Goal: Task Accomplishment & Management: Complete application form

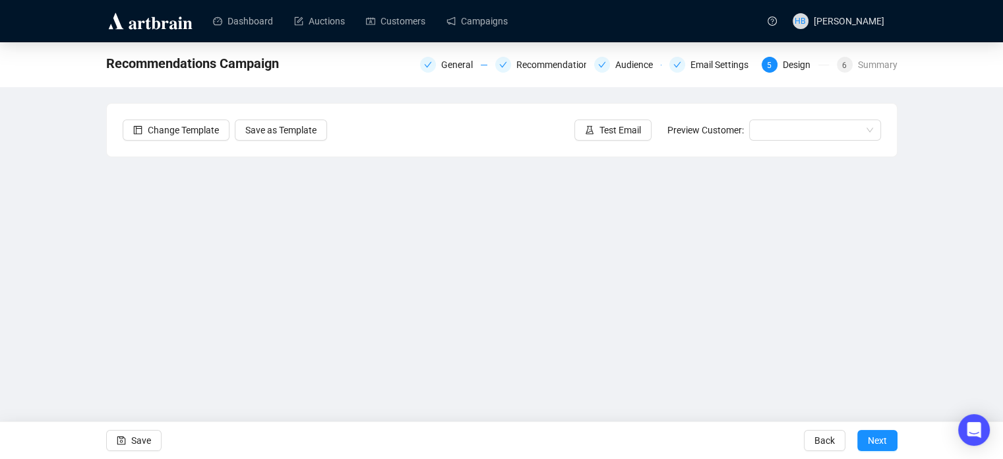
scroll to position [32, 0]
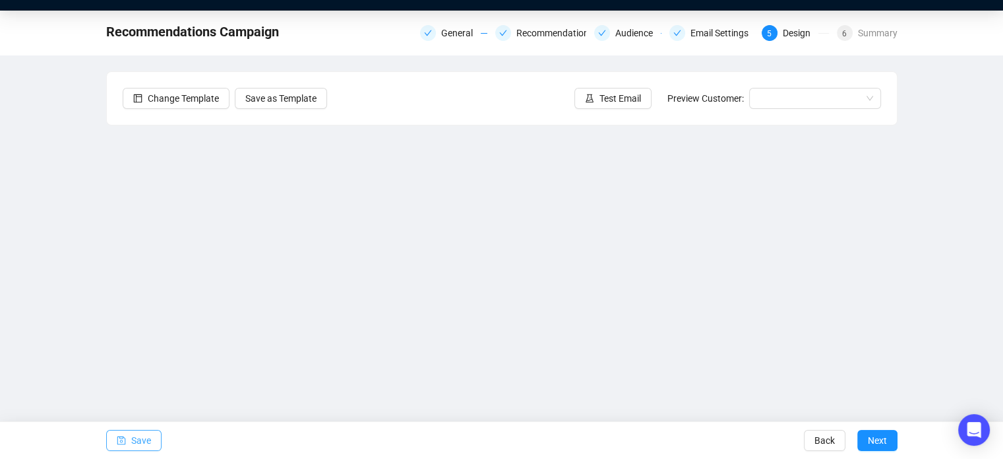
click at [129, 439] on button "Save" at bounding box center [133, 439] width 55 height 21
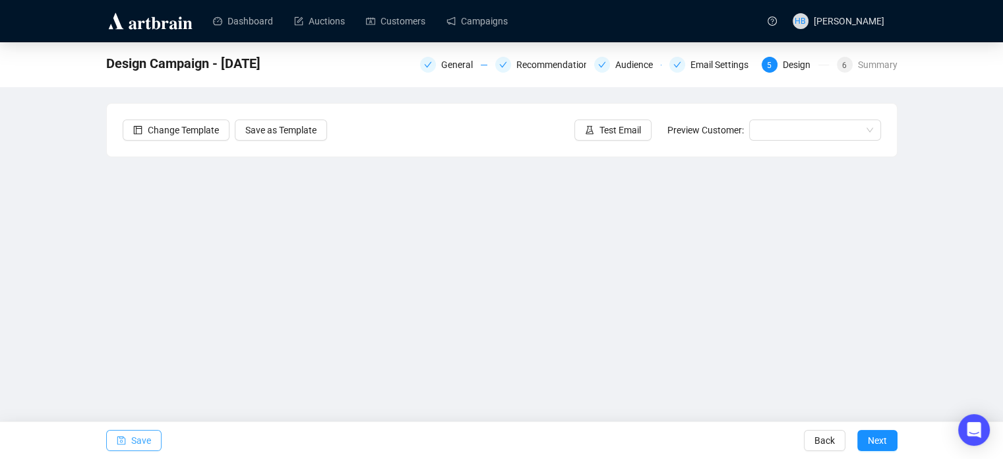
click at [124, 435] on icon "save" at bounding box center [121, 439] width 9 height 9
click at [931, 213] on div "Design Campaign - [DATE] General Recommendations Audience Email Settings 5 Desi…" at bounding box center [501, 264] width 1003 height 445
click at [627, 123] on span "Test Email" at bounding box center [621, 130] width 42 height 15
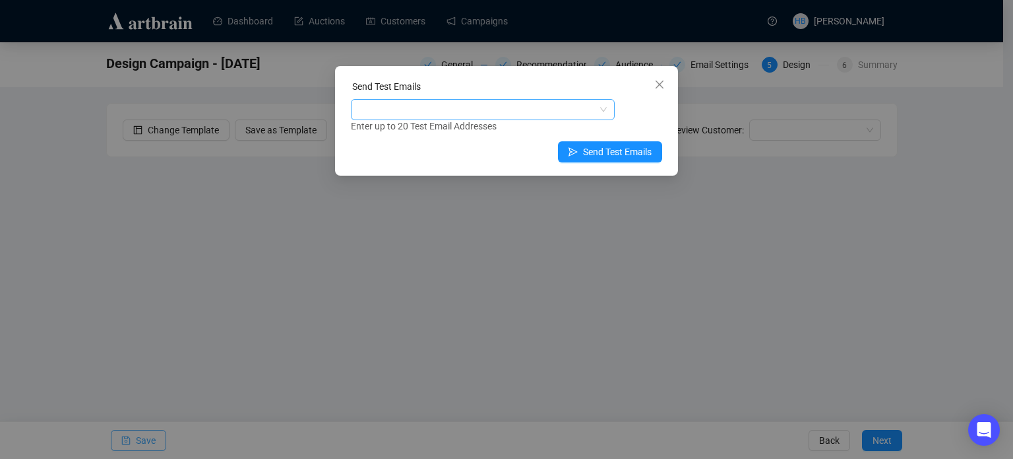
click at [559, 110] on div at bounding box center [476, 109] width 245 height 18
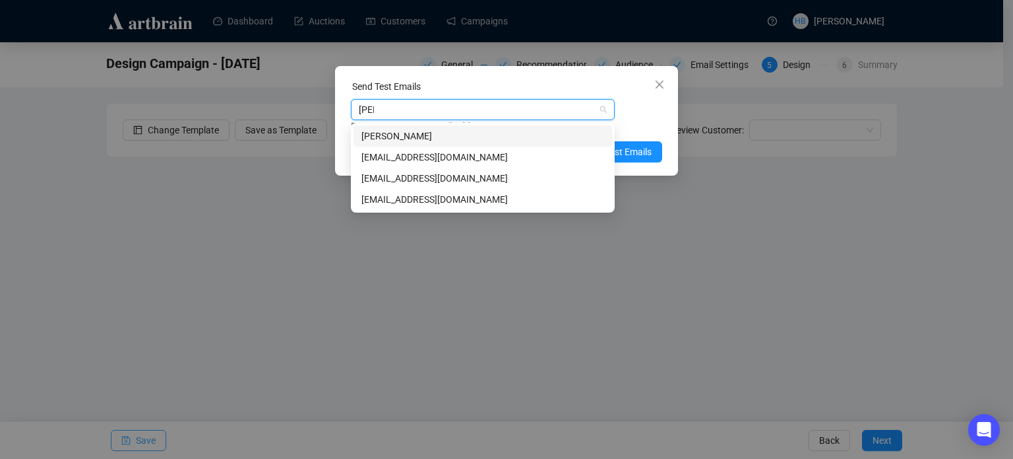
type input "loui"
click at [531, 153] on div "[EMAIL_ADDRESS][DOMAIN_NAME]" at bounding box center [483, 157] width 243 height 15
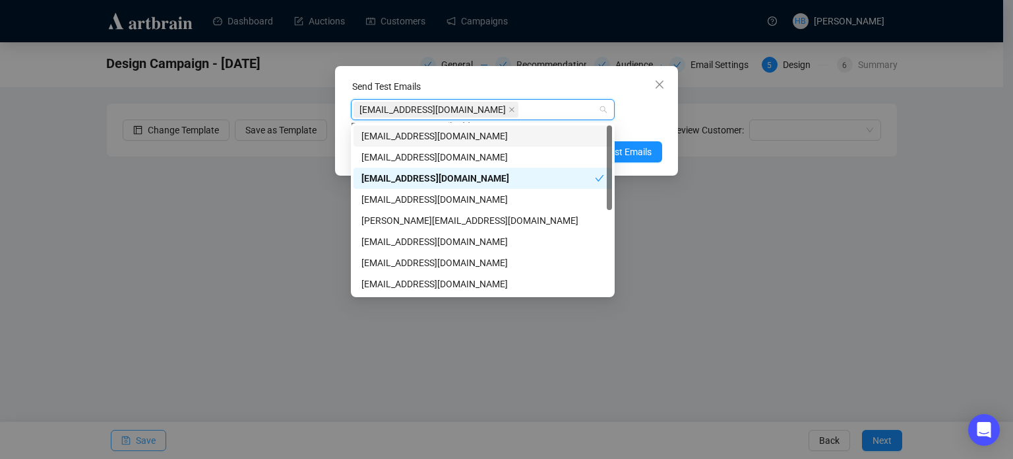
click at [647, 115] on div "[EMAIL_ADDRESS][DOMAIN_NAME] Enter up to 20 Test Email Addresses" at bounding box center [506, 116] width 311 height 34
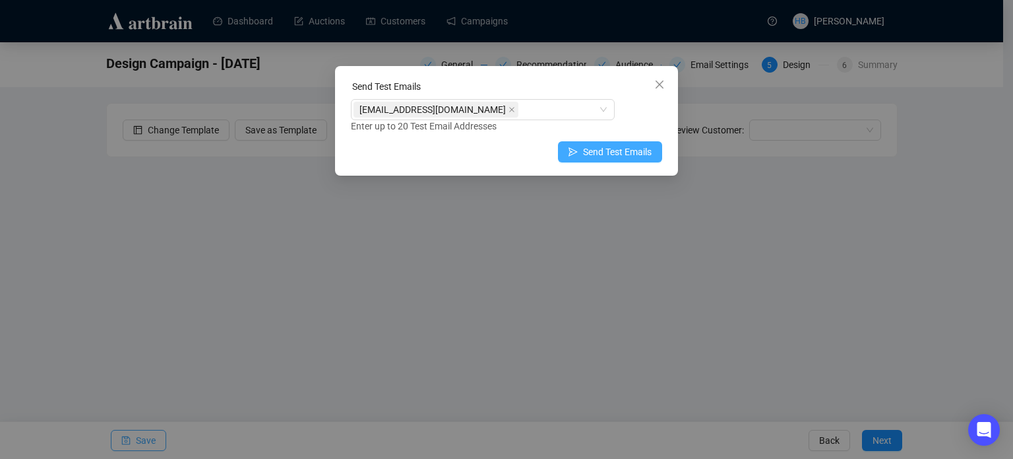
click at [635, 150] on span "Send Test Emails" at bounding box center [617, 151] width 69 height 15
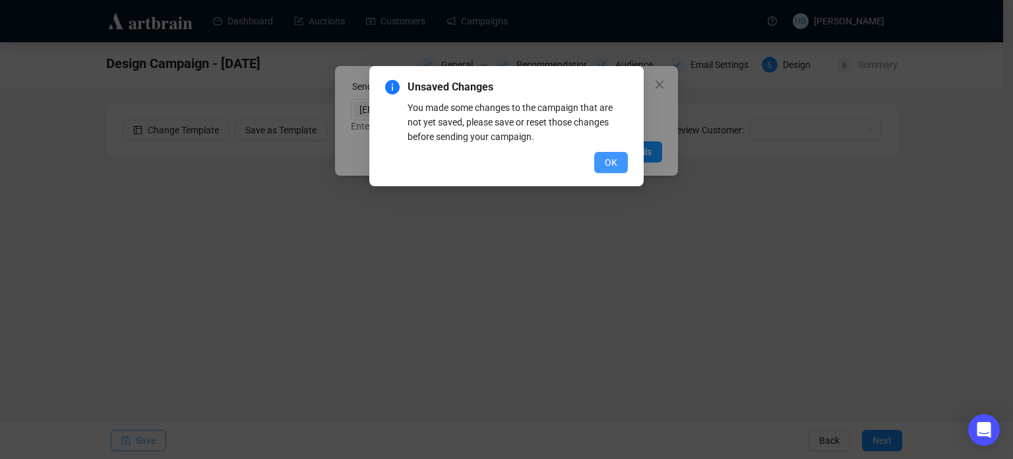
click at [616, 160] on span "OK" at bounding box center [611, 162] width 13 height 15
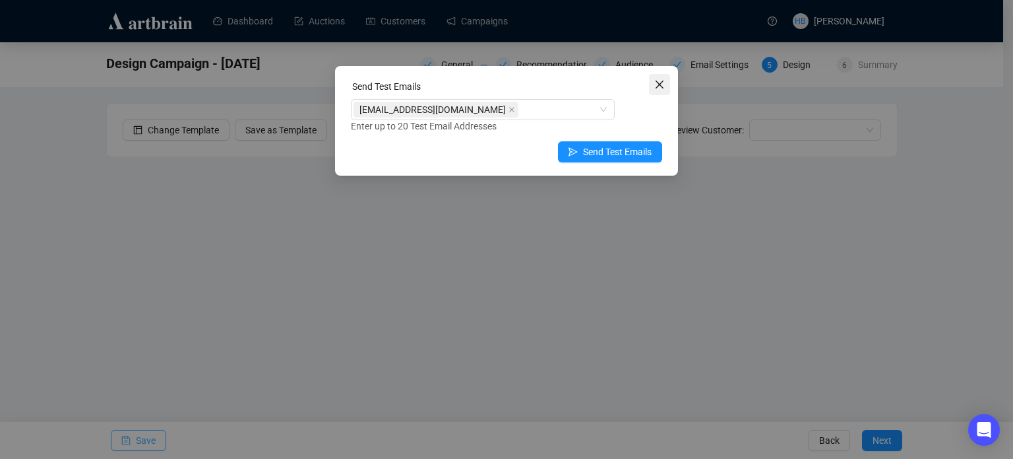
click at [660, 87] on icon "close" at bounding box center [659, 84] width 11 height 11
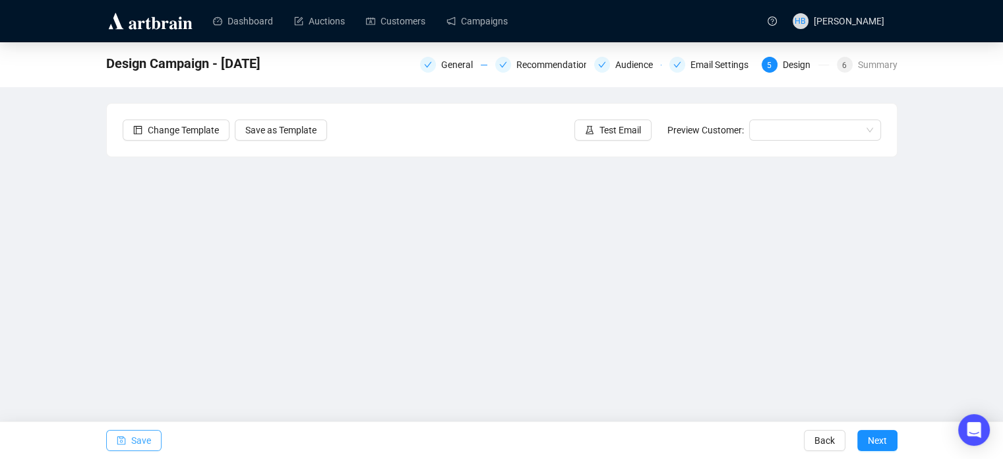
click at [139, 446] on span "Save" at bounding box center [141, 440] width 20 height 37
click at [633, 129] on span "Test Email" at bounding box center [621, 130] width 42 height 15
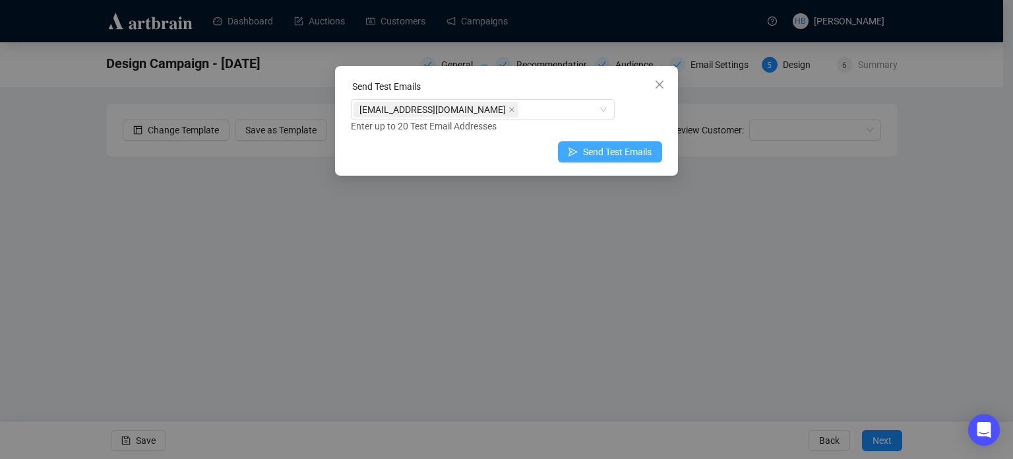
click at [621, 152] on span "Send Test Emails" at bounding box center [617, 151] width 69 height 15
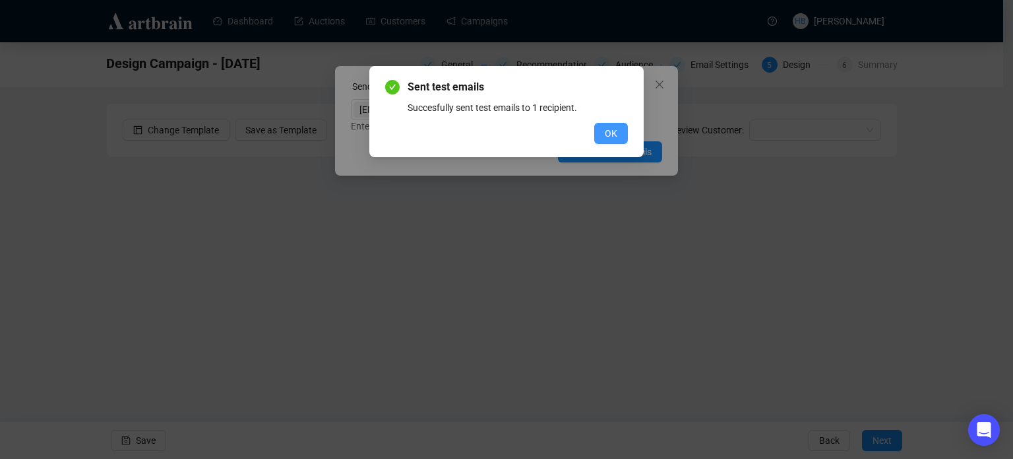
click at [599, 128] on button "OK" at bounding box center [611, 133] width 34 height 21
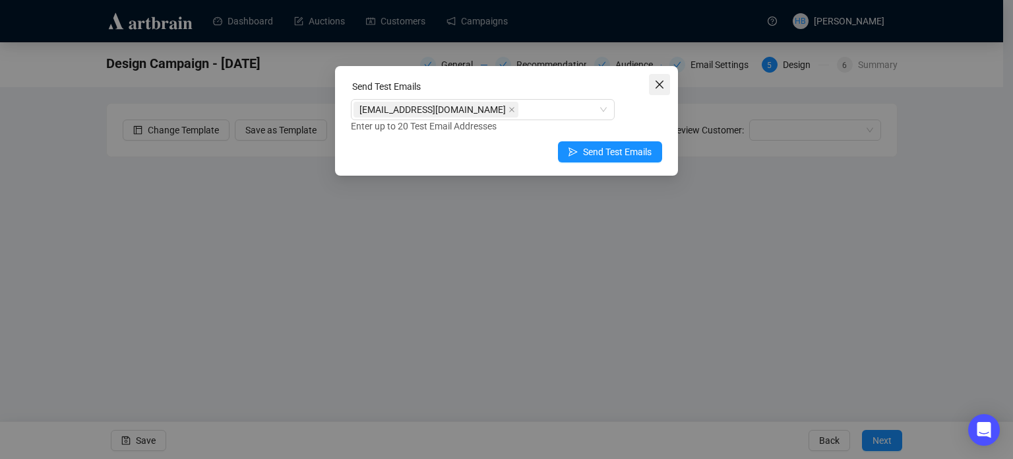
click at [668, 89] on span "Close" at bounding box center [659, 84] width 21 height 11
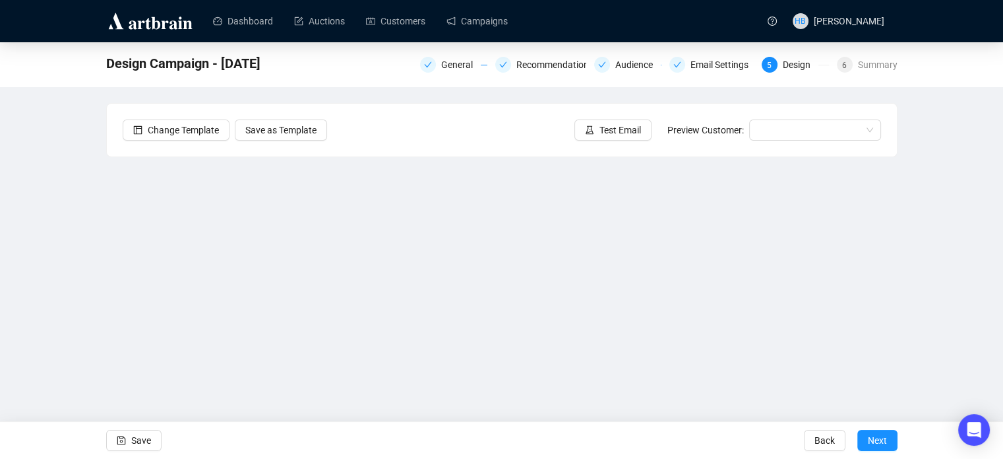
click at [782, 115] on div "Change Template Save as Template Test Email Preview Customer:" at bounding box center [502, 130] width 790 height 53
click at [789, 137] on input "search" at bounding box center [809, 130] width 104 height 20
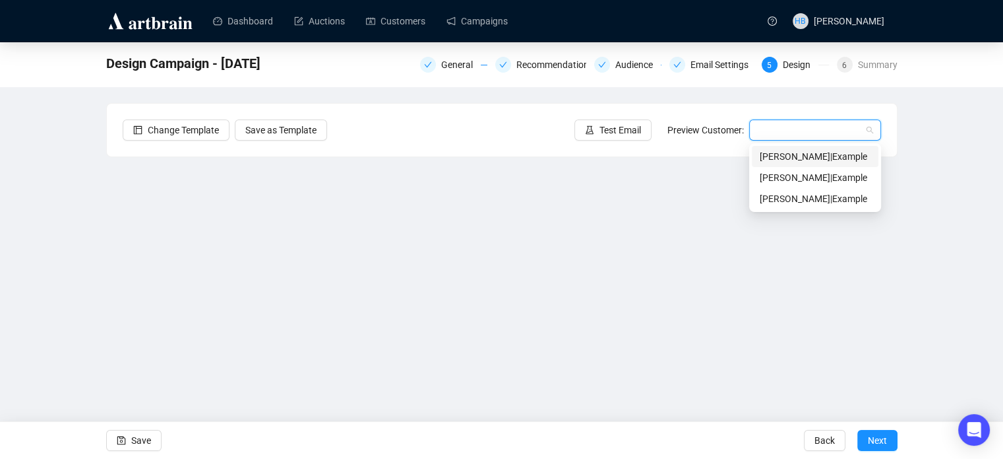
click at [787, 156] on div "[PERSON_NAME] | Example" at bounding box center [815, 156] width 111 height 15
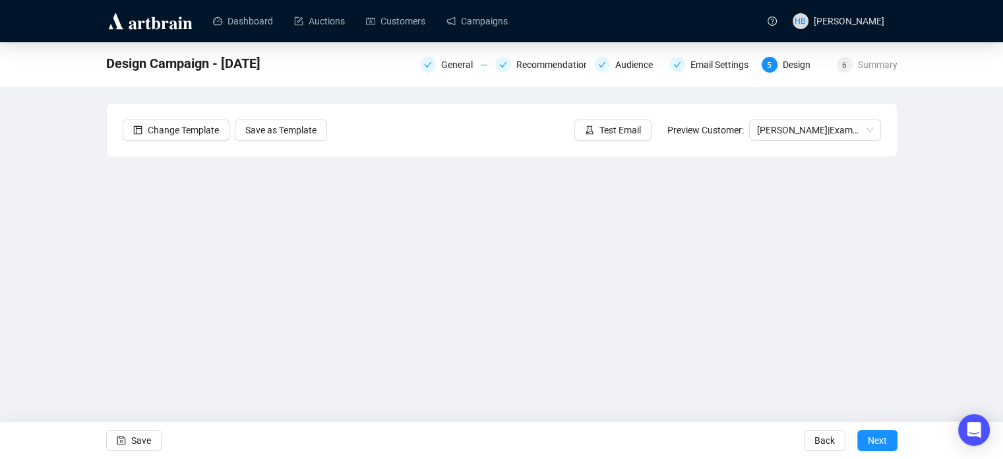
scroll to position [32, 0]
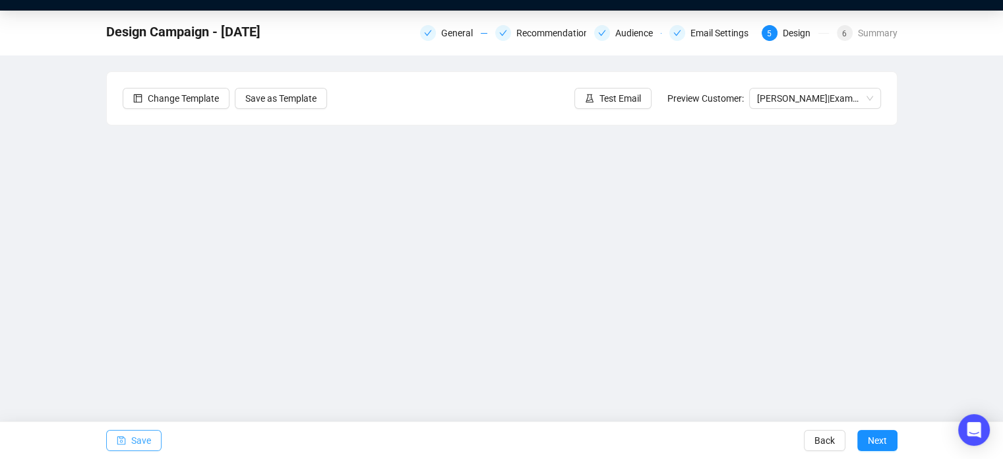
click at [142, 436] on span "Save" at bounding box center [141, 440] width 20 height 37
click at [588, 98] on icon "experiment" at bounding box center [589, 98] width 9 height 9
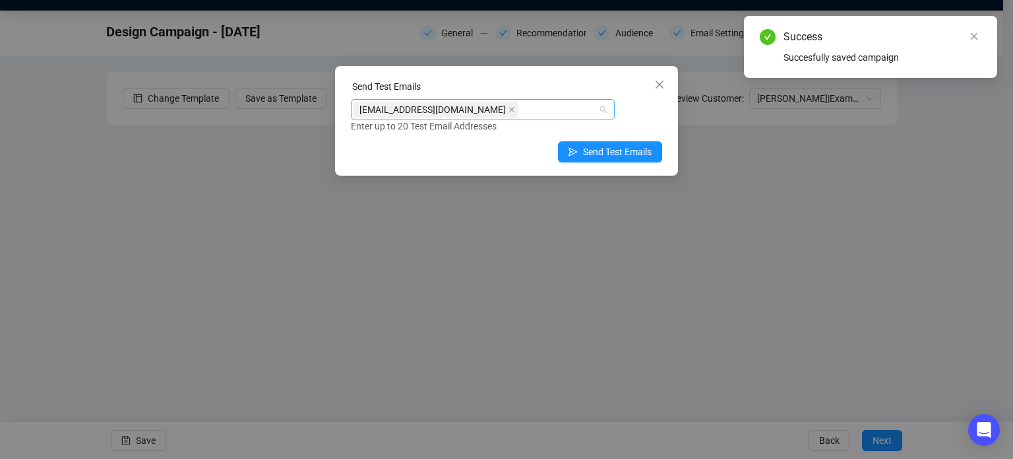
click at [490, 111] on span "[EMAIL_ADDRESS][DOMAIN_NAME]" at bounding box center [436, 110] width 165 height 16
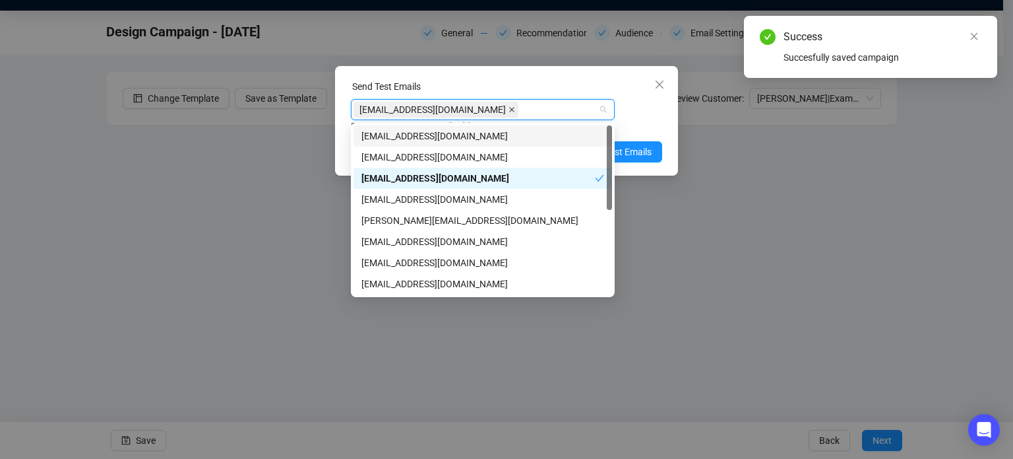
click at [509, 109] on icon "close" at bounding box center [512, 109] width 7 height 7
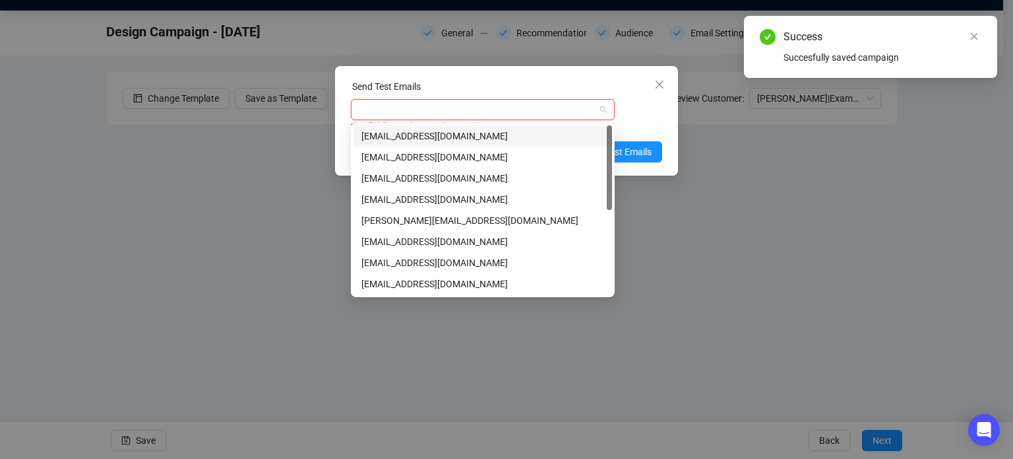
type input "h"
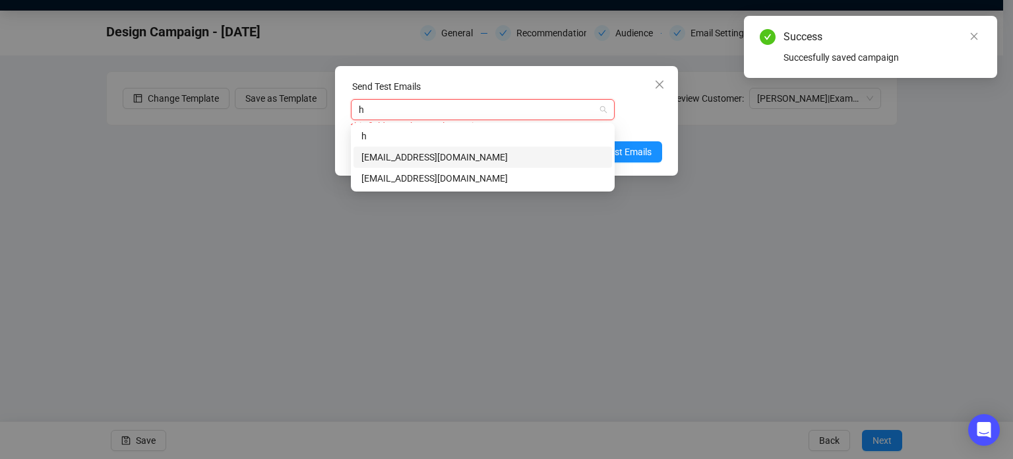
click at [480, 158] on div "[EMAIL_ADDRESS][DOMAIN_NAME]" at bounding box center [483, 157] width 243 height 15
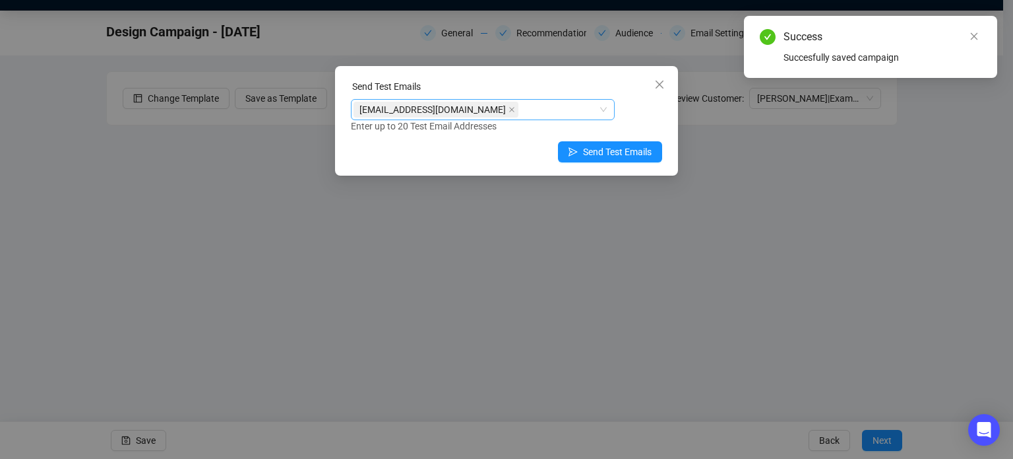
click at [636, 119] on div "Enter up to 20 Test Email Addresses" at bounding box center [506, 126] width 311 height 15
click at [633, 152] on span "Send Test Emails" at bounding box center [617, 151] width 69 height 15
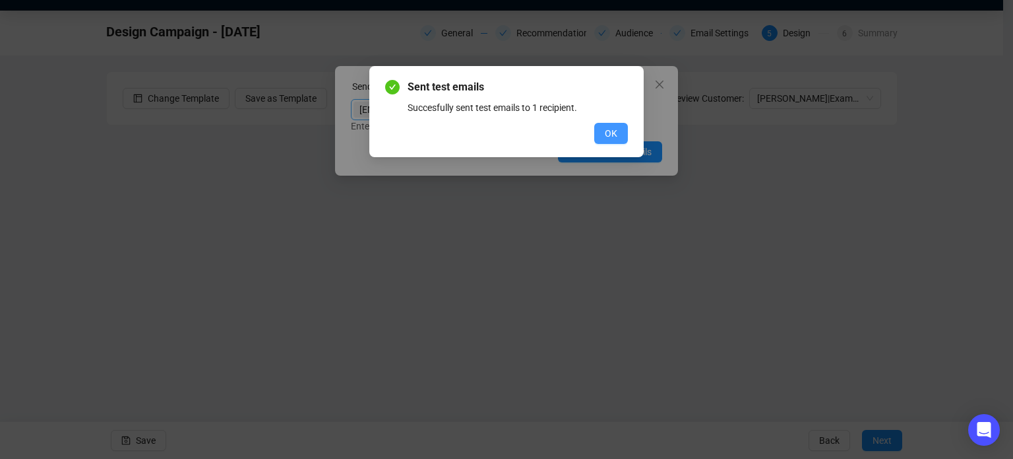
click at [612, 134] on span "OK" at bounding box center [611, 133] width 13 height 15
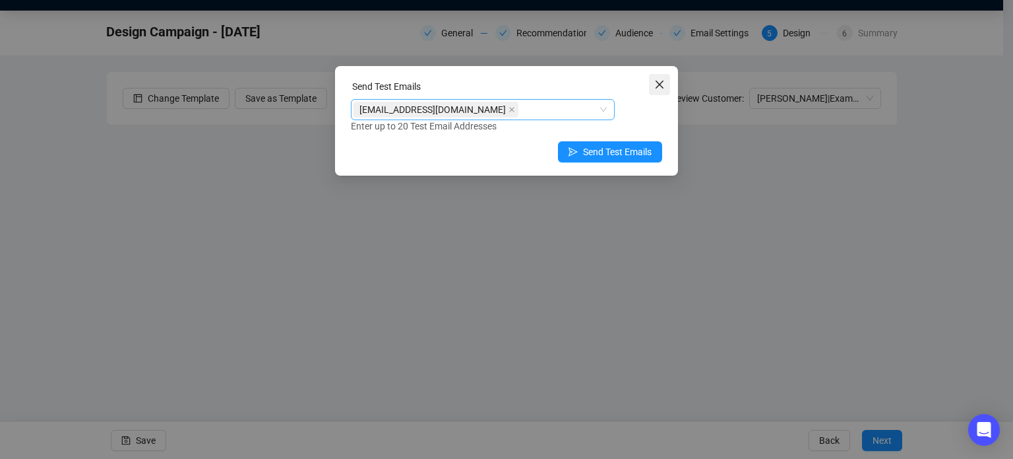
click at [668, 86] on span "Close" at bounding box center [659, 84] width 21 height 11
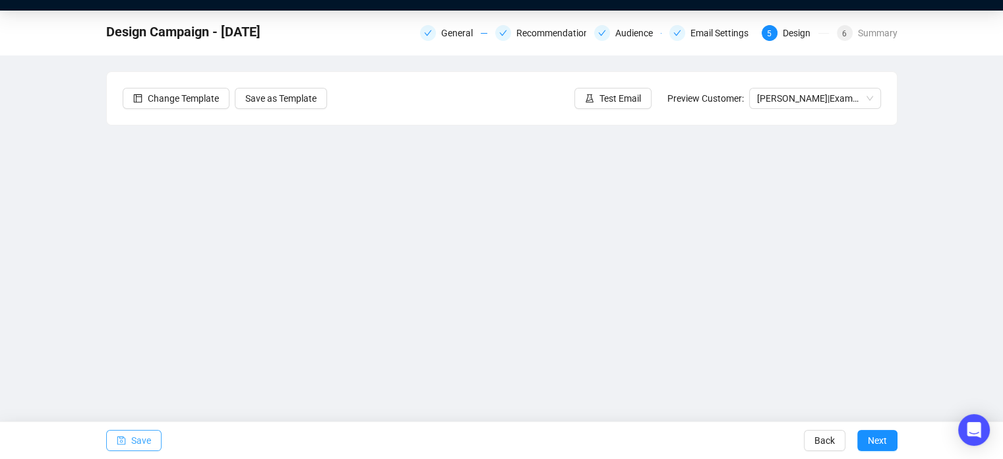
click at [140, 438] on span "Save" at bounding box center [141, 440] width 20 height 37
click at [137, 447] on span "Save" at bounding box center [141, 440] width 20 height 37
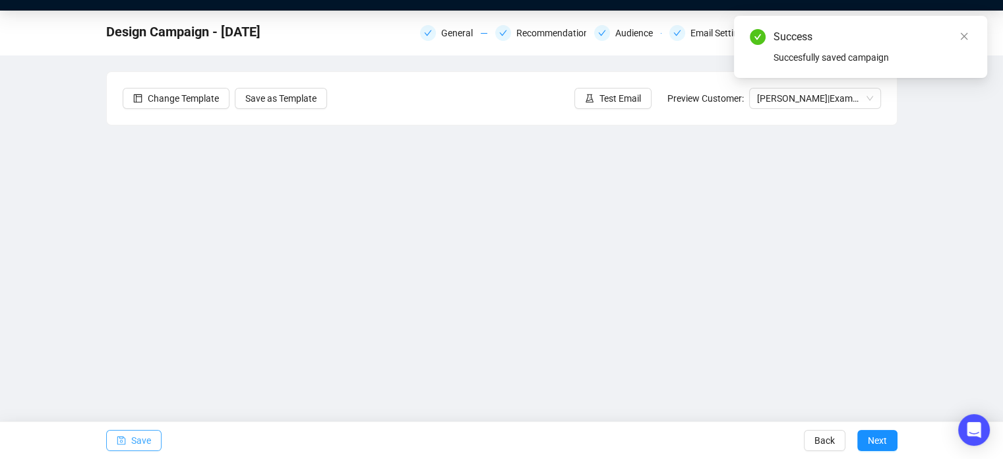
click at [126, 437] on button "Save" at bounding box center [133, 439] width 55 height 21
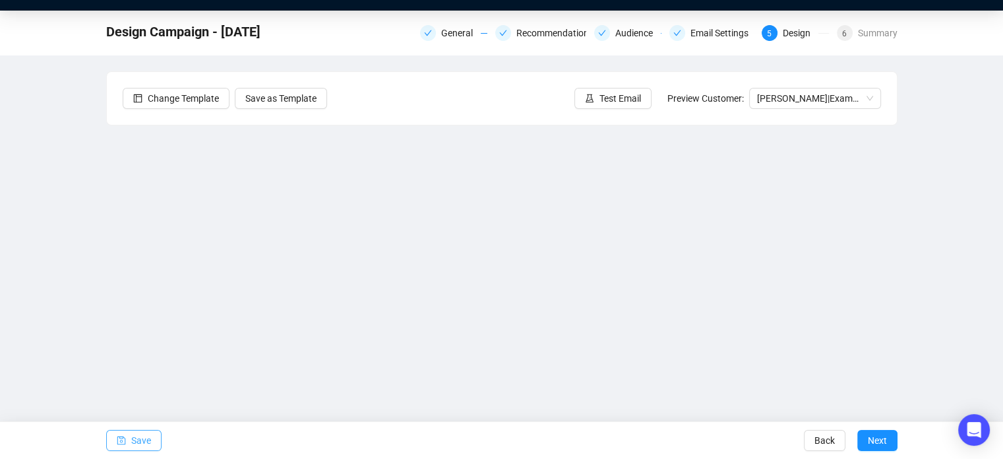
click at [138, 435] on span "Save" at bounding box center [141, 440] width 20 height 37
click at [936, 221] on div "Design Campaign - [DATE] General Recommendations Audience Email Settings 5 Desi…" at bounding box center [501, 233] width 1003 height 445
click at [621, 92] on span "Test Email" at bounding box center [621, 98] width 42 height 15
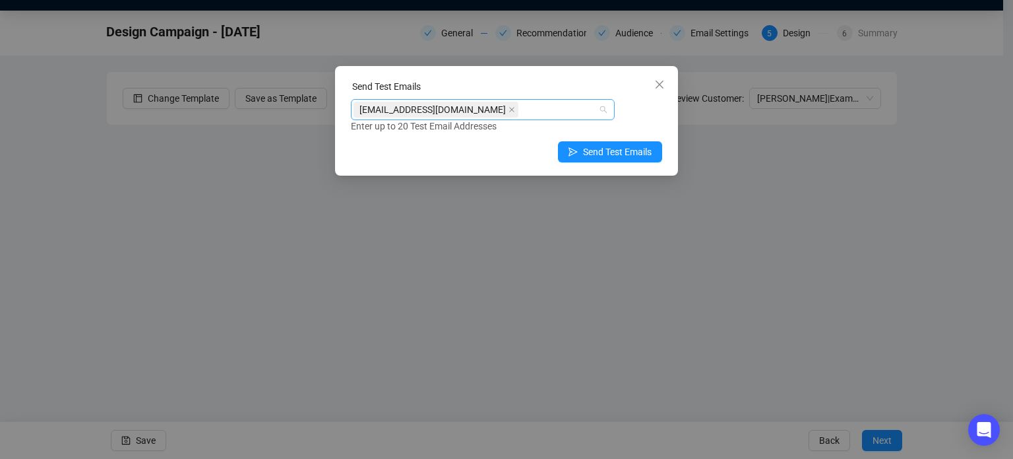
click at [553, 113] on div "[EMAIL_ADDRESS][DOMAIN_NAME]" at bounding box center [476, 109] width 245 height 18
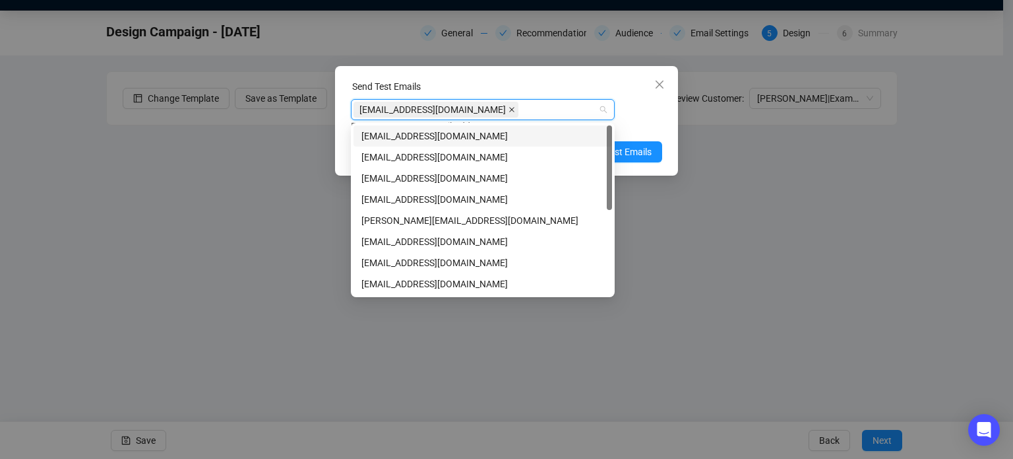
click at [509, 113] on span at bounding box center [512, 109] width 7 height 15
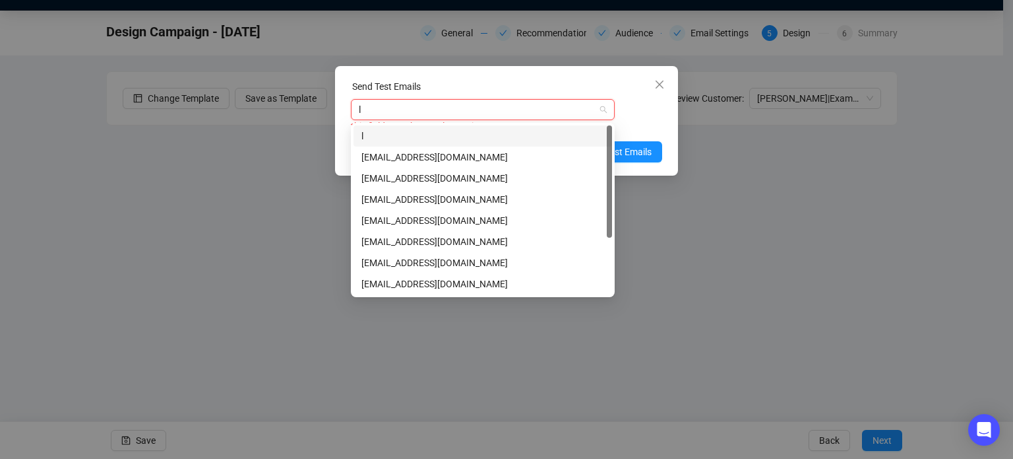
type input "lo"
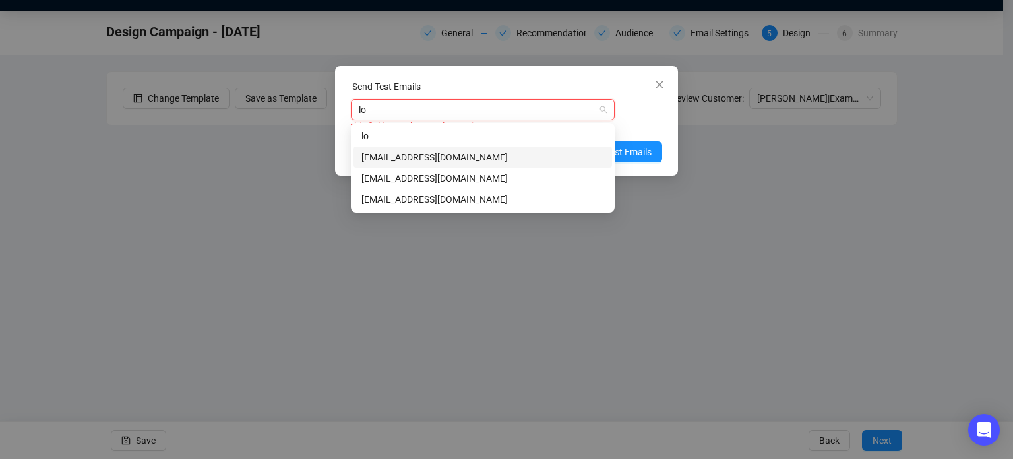
click at [491, 155] on div "[EMAIL_ADDRESS][DOMAIN_NAME]" at bounding box center [483, 157] width 243 height 15
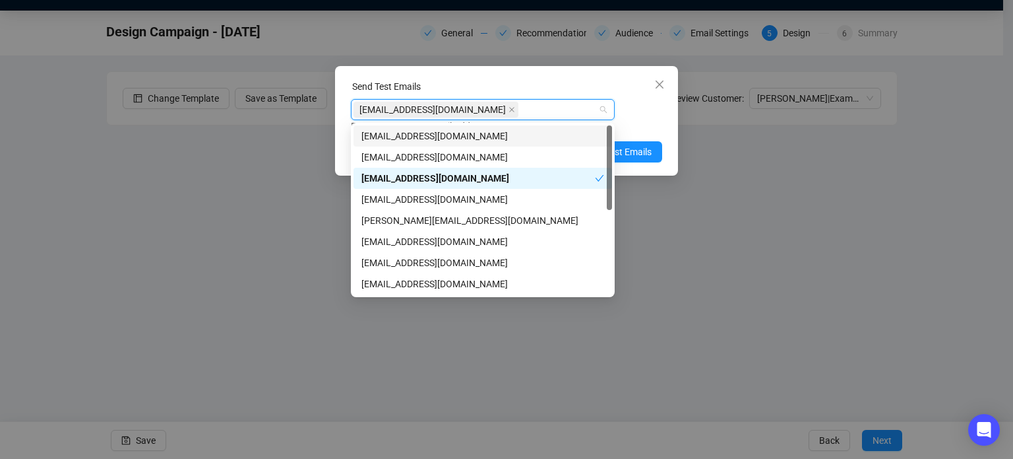
click at [628, 119] on div "Enter up to 20 Test Email Addresses" at bounding box center [506, 126] width 311 height 15
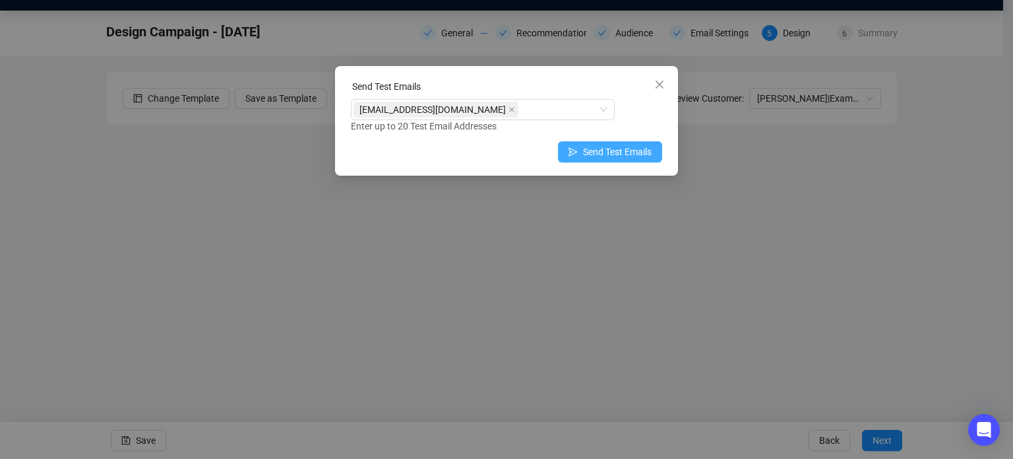
click at [633, 152] on span "Send Test Emails" at bounding box center [617, 151] width 69 height 15
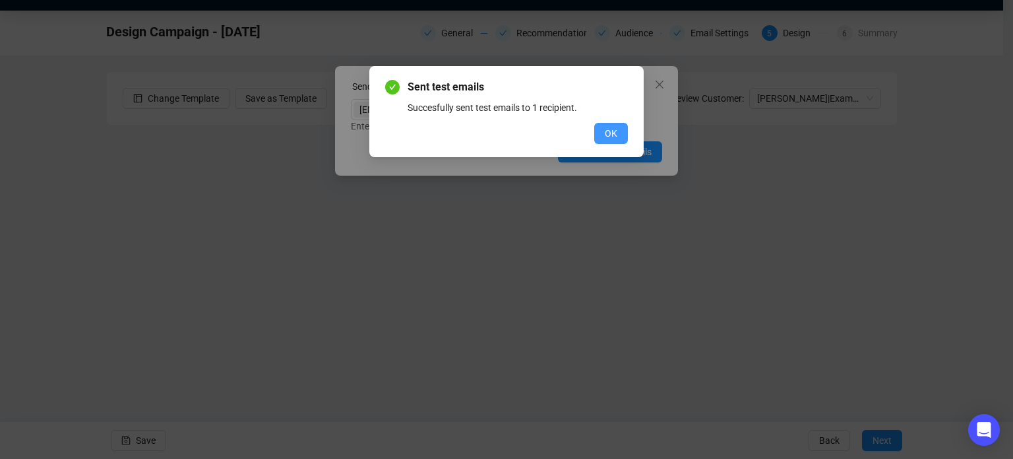
click at [627, 132] on button "OK" at bounding box center [611, 133] width 34 height 21
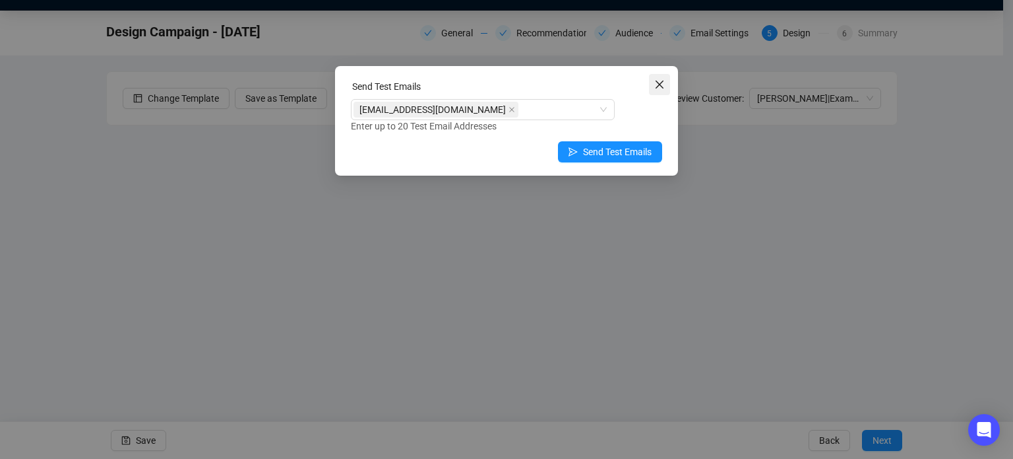
click at [662, 90] on button "Close" at bounding box center [659, 84] width 21 height 21
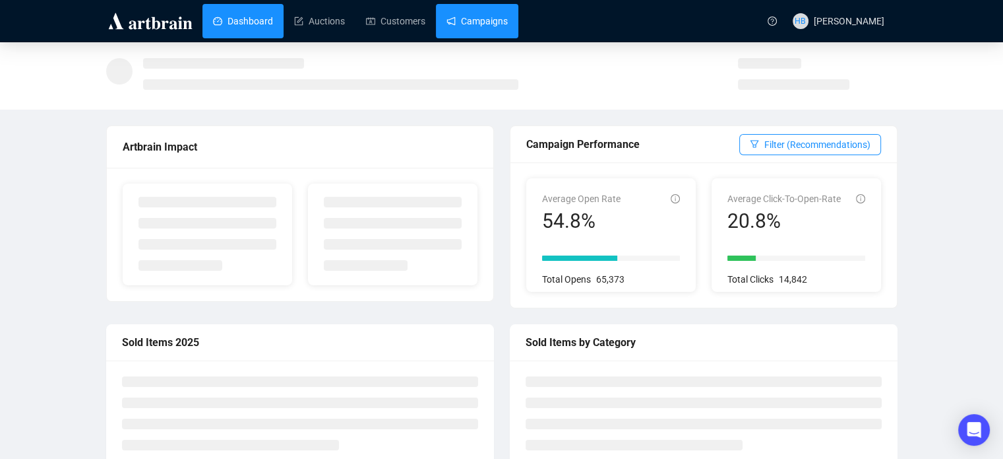
click at [497, 20] on link "Campaigns" at bounding box center [477, 21] width 61 height 34
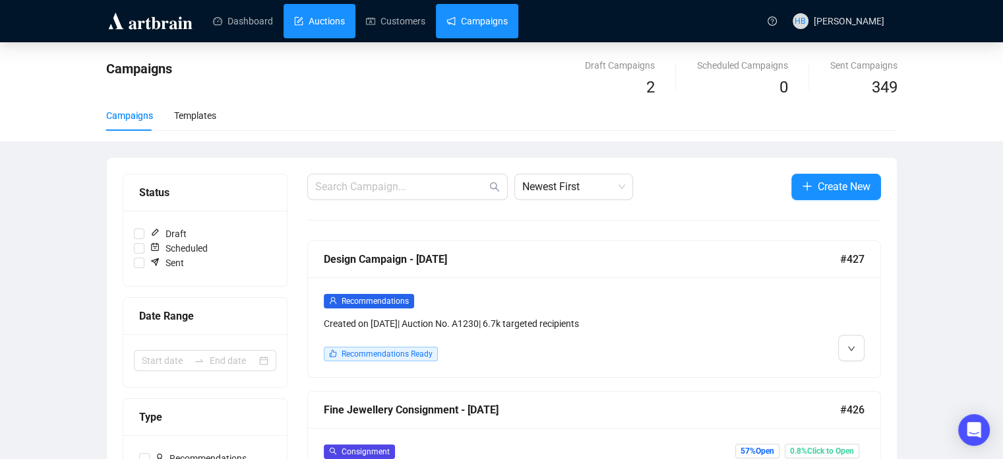
click at [323, 25] on link "Auctions" at bounding box center [319, 21] width 51 height 34
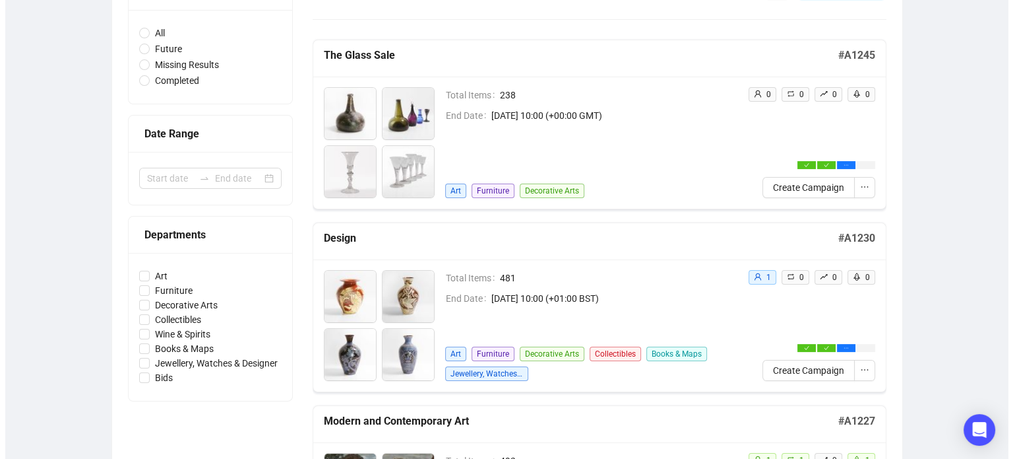
scroll to position [169, 0]
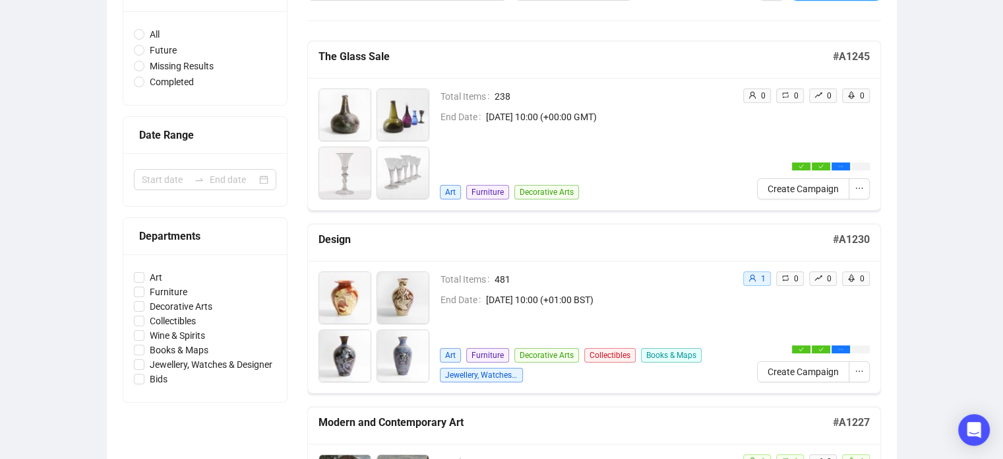
click at [800, 192] on span "Create Campaign" at bounding box center [803, 188] width 71 height 15
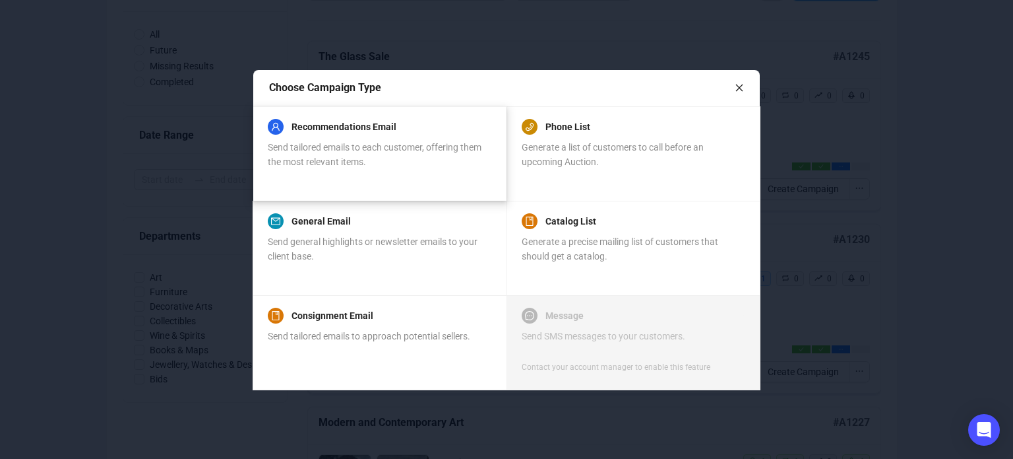
click at [356, 150] on span "Send tailored emails to each customer, offering them the most relevant items." at bounding box center [375, 154] width 214 height 25
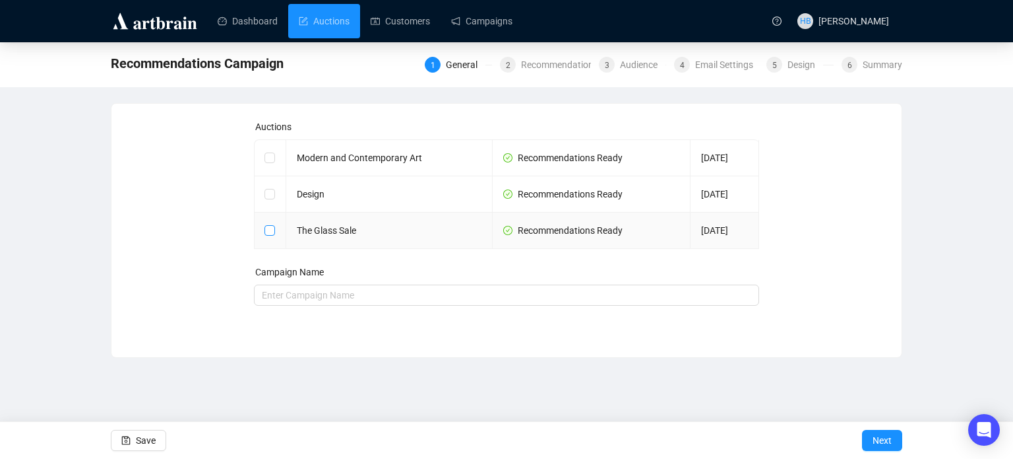
click at [270, 226] on input "checkbox" at bounding box center [269, 229] width 9 height 9
checkbox input "true"
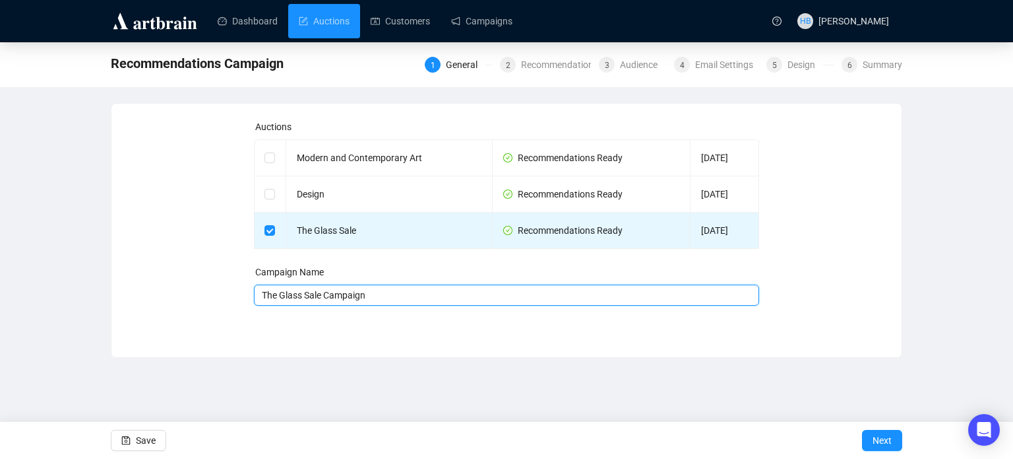
click at [401, 292] on input "The Glass Sale Campaign" at bounding box center [507, 294] width 506 height 21
type input "The Glass Sale Campaign - October 2025"
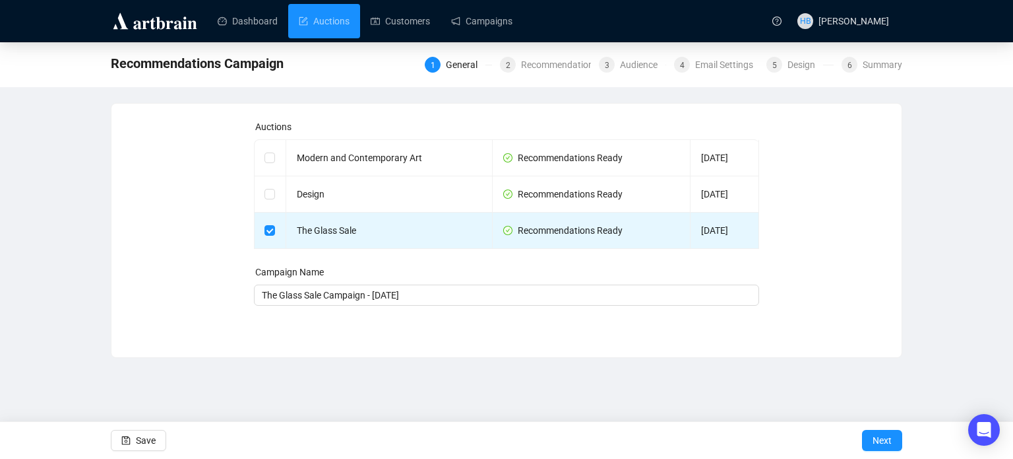
click at [451, 351] on div "Auctions Modern and Contemporary Art Recommendations Ready Oct 7, 2025 Design R…" at bounding box center [507, 230] width 792 height 255
click at [881, 442] on span "Next" at bounding box center [882, 440] width 19 height 37
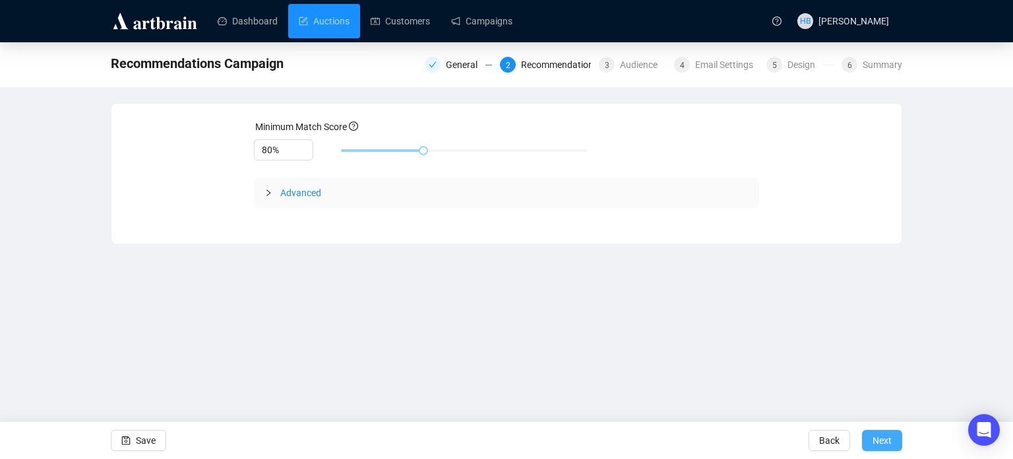
click at [881, 445] on span "Next" at bounding box center [882, 440] width 19 height 37
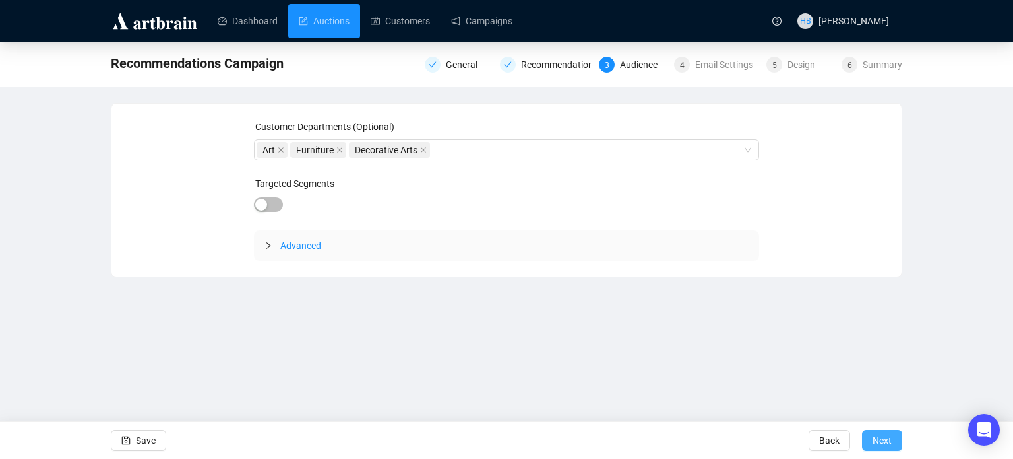
click at [881, 445] on span "Next" at bounding box center [882, 440] width 19 height 37
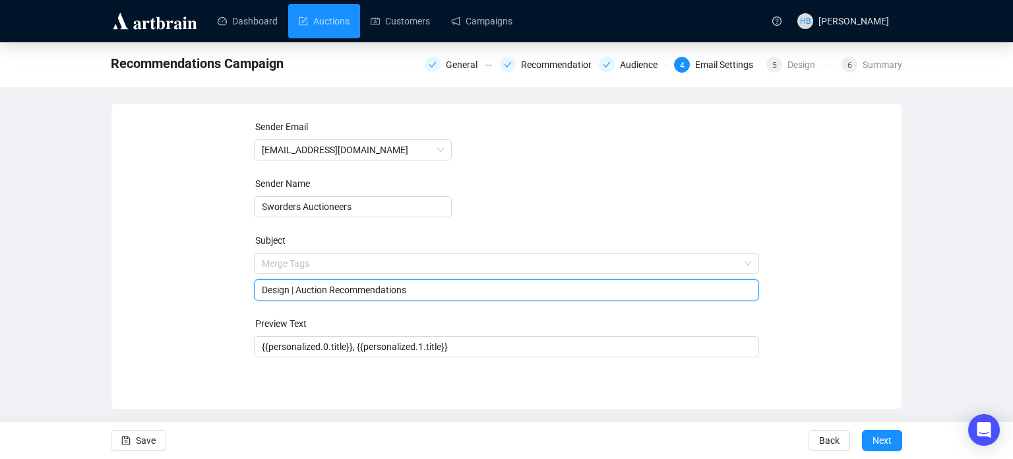
click at [270, 267] on span "Merge Tags Design | Auction Recommendations" at bounding box center [507, 276] width 506 height 37
click at [270, 267] on input "search" at bounding box center [501, 263] width 478 height 20
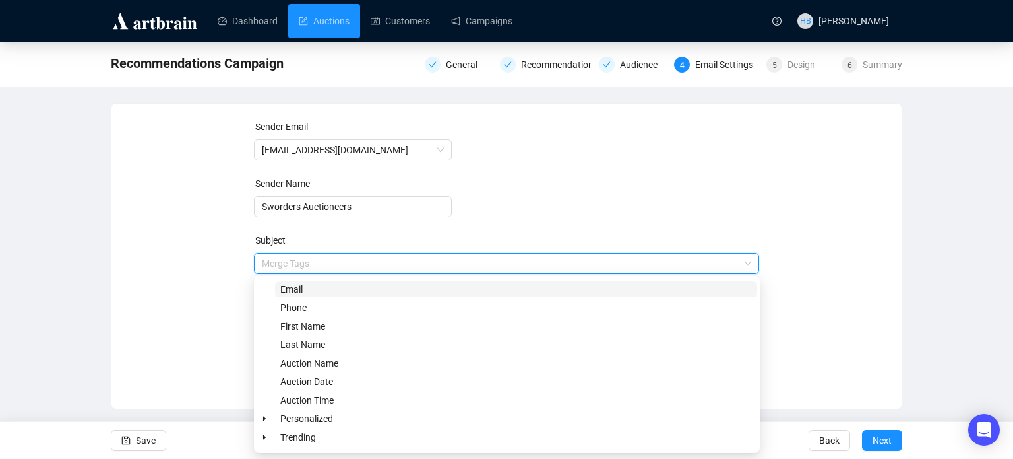
click at [185, 325] on div "Sender Email info@sworder.co.uk Sender Name Sworders Auctioneers Subject Merge …" at bounding box center [506, 245] width 759 height 253
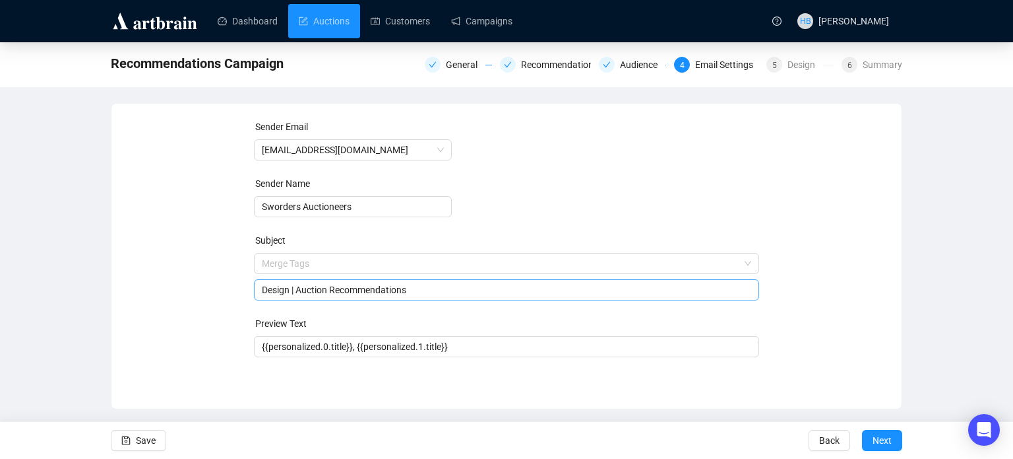
click at [273, 294] on input "Design | Auction Recommendations" at bounding box center [507, 289] width 490 height 15
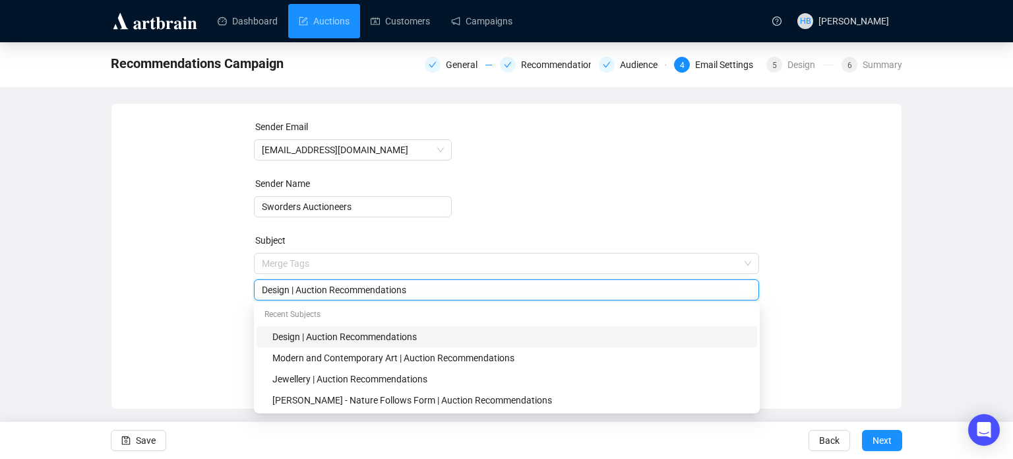
click at [273, 294] on input "Design | Auction Recommendations" at bounding box center [507, 289] width 490 height 15
type input "The Glass Sale | Auction Recommendations"
click at [201, 298] on div "Sender Email info@sworder.co.uk Sender Name Sworders Auctioneers Subject Merge …" at bounding box center [506, 245] width 759 height 253
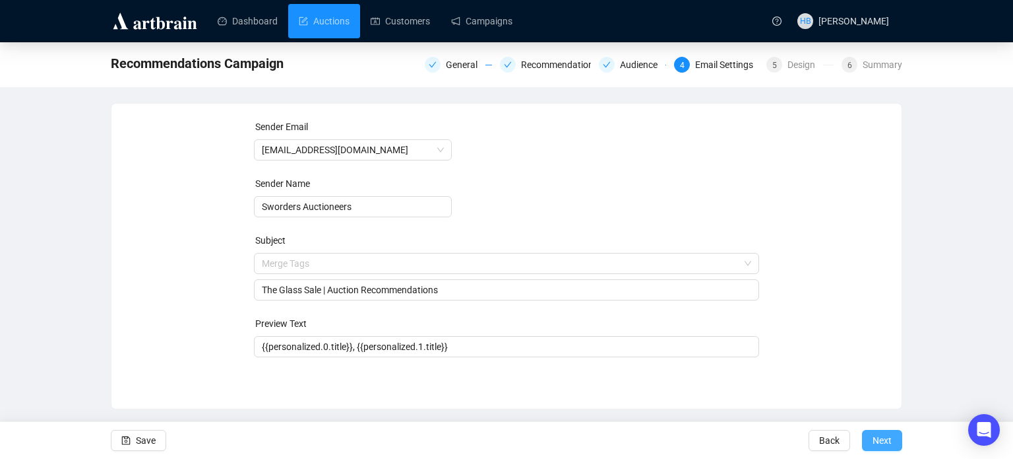
click at [872, 445] on button "Next" at bounding box center [882, 439] width 40 height 21
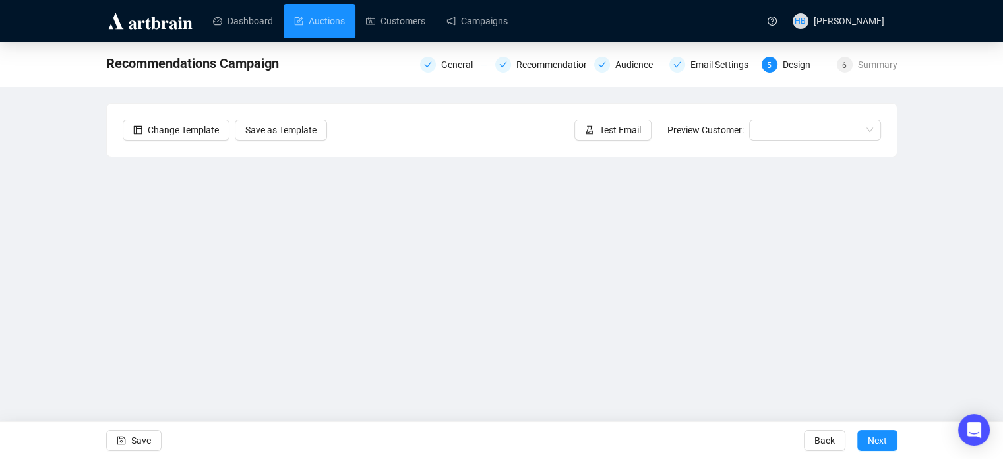
scroll to position [32, 0]
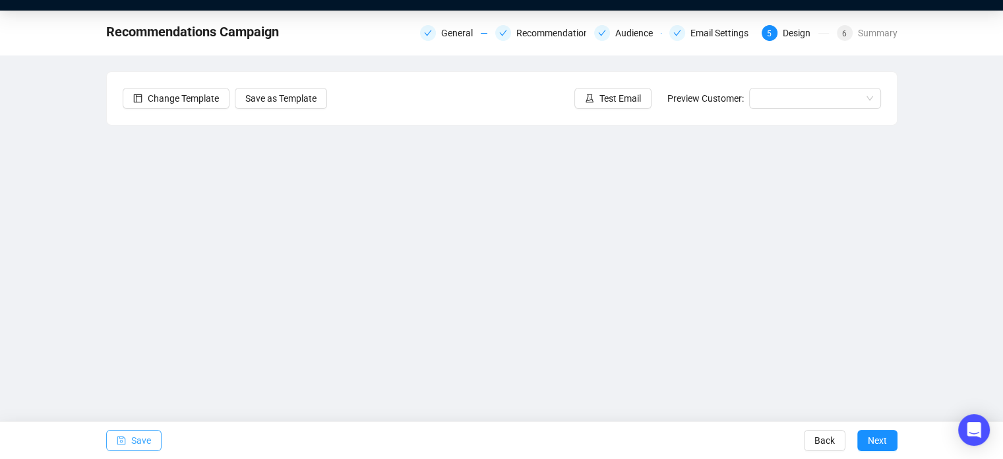
click at [126, 443] on button "Save" at bounding box center [133, 439] width 55 height 21
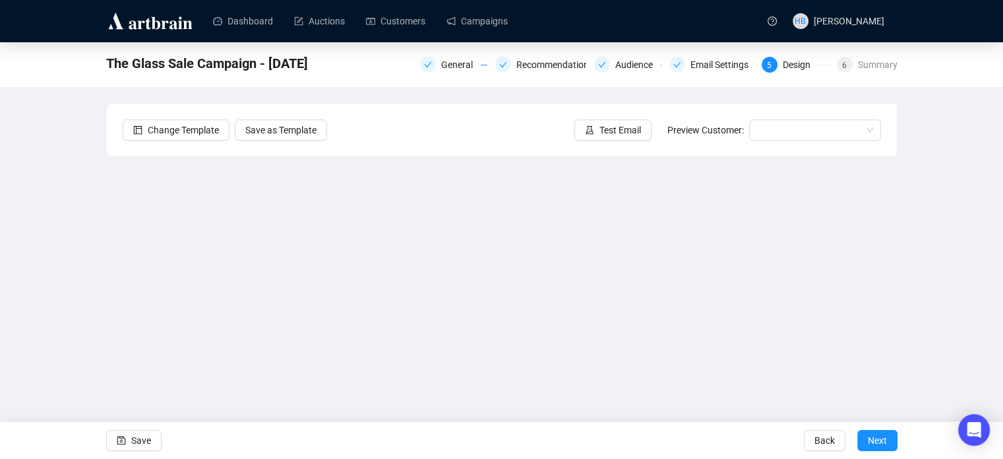
click at [937, 183] on div "The Glass Sale Campaign - October 2025 General Recommendations Audience Email S…" at bounding box center [501, 264] width 1003 height 445
click at [636, 129] on span "Test Email" at bounding box center [621, 130] width 42 height 15
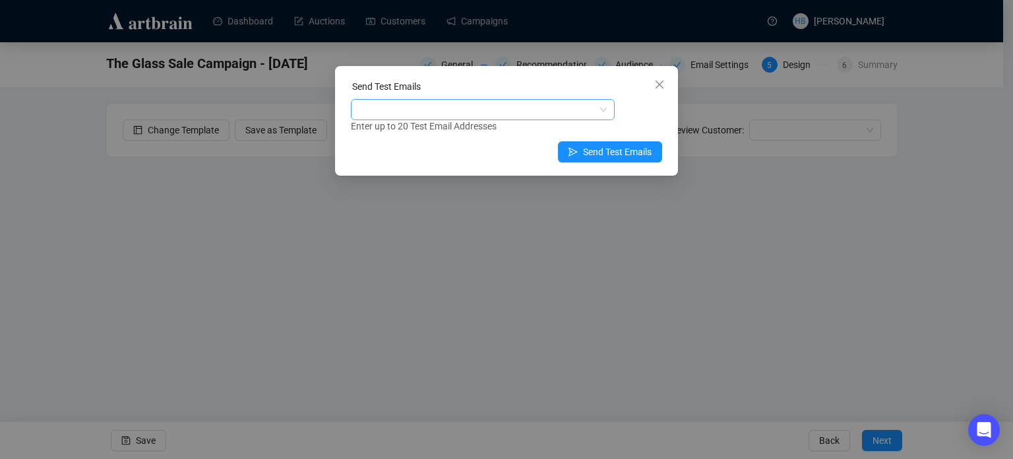
click at [567, 104] on div at bounding box center [476, 109] width 245 height 18
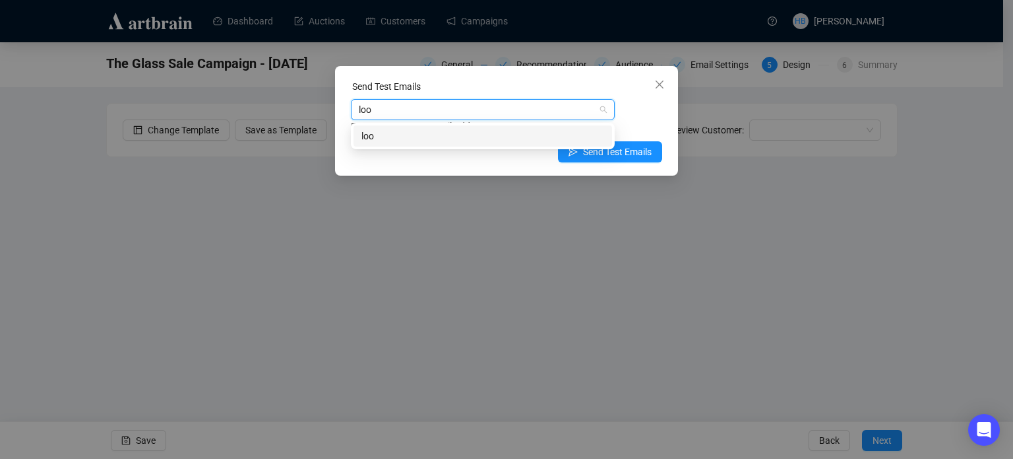
type input "lo"
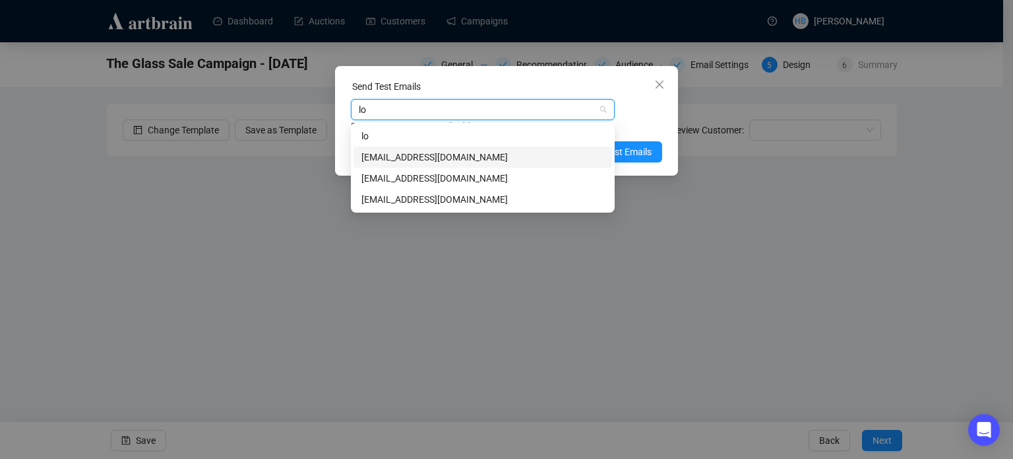
click at [467, 155] on div "[EMAIL_ADDRESS][DOMAIN_NAME]" at bounding box center [483, 157] width 243 height 15
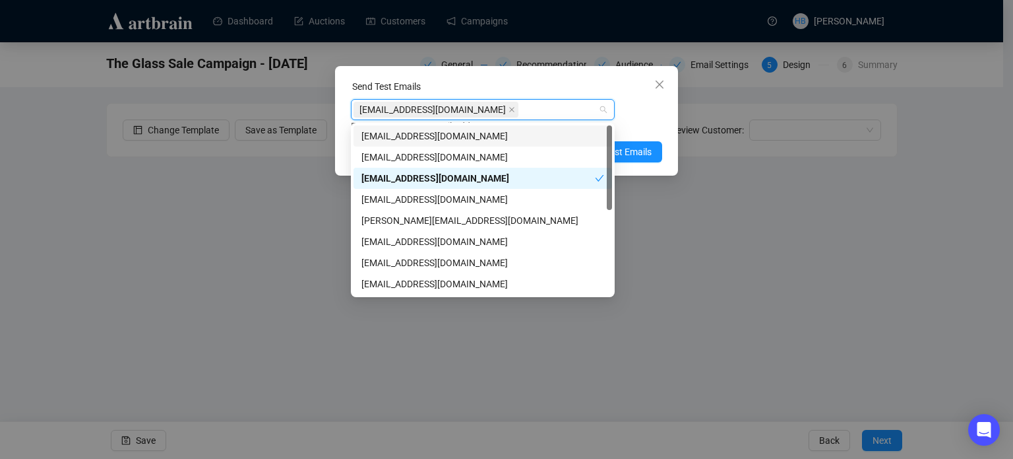
click at [621, 117] on div "[EMAIL_ADDRESS][DOMAIN_NAME] Enter up to 20 Test Email Addresses" at bounding box center [506, 116] width 311 height 34
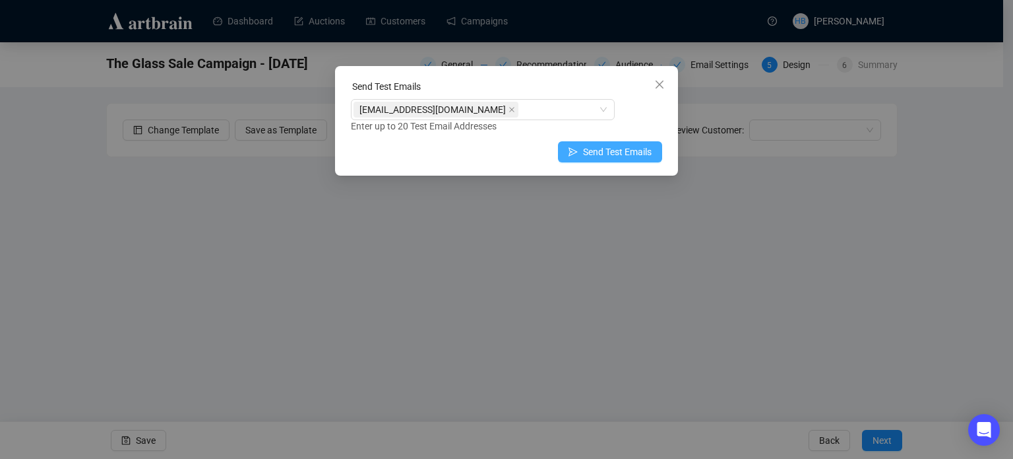
click at [631, 148] on span "Send Test Emails" at bounding box center [617, 151] width 69 height 15
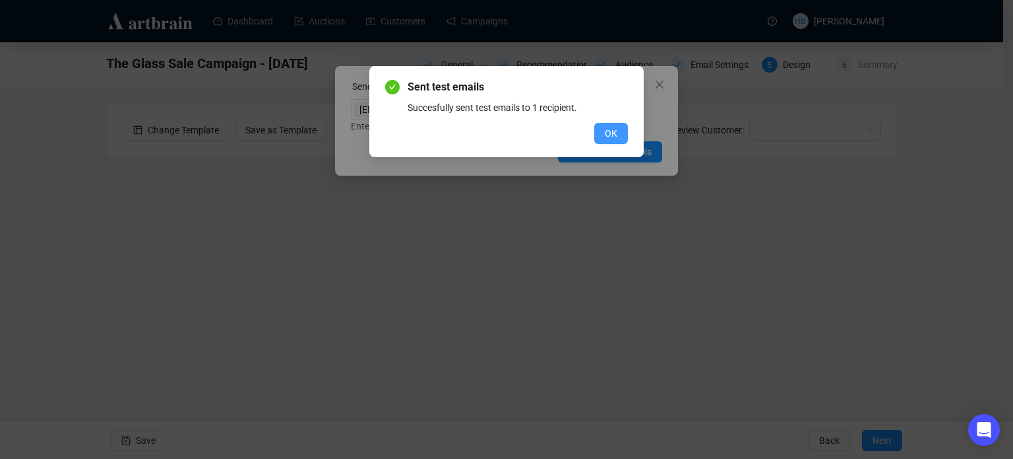
click at [616, 135] on span "OK" at bounding box center [611, 133] width 13 height 15
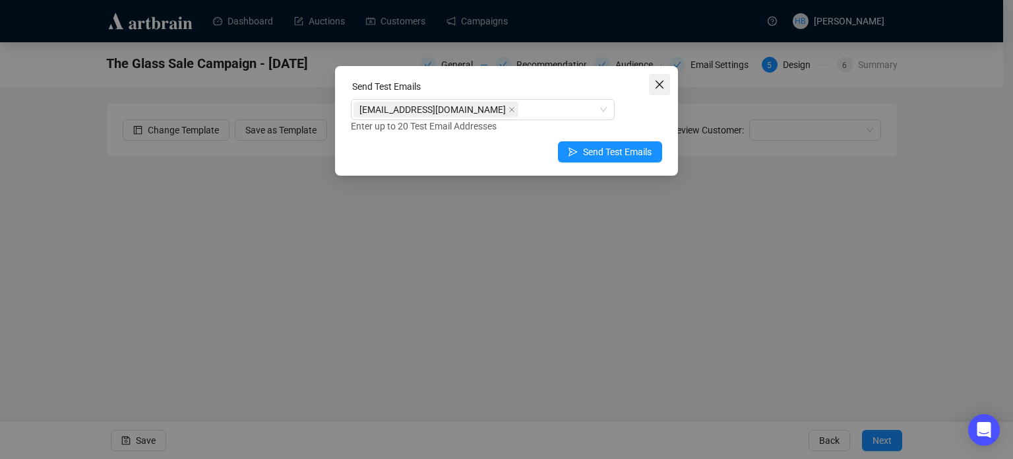
click at [658, 82] on icon "close" at bounding box center [660, 84] width 8 height 8
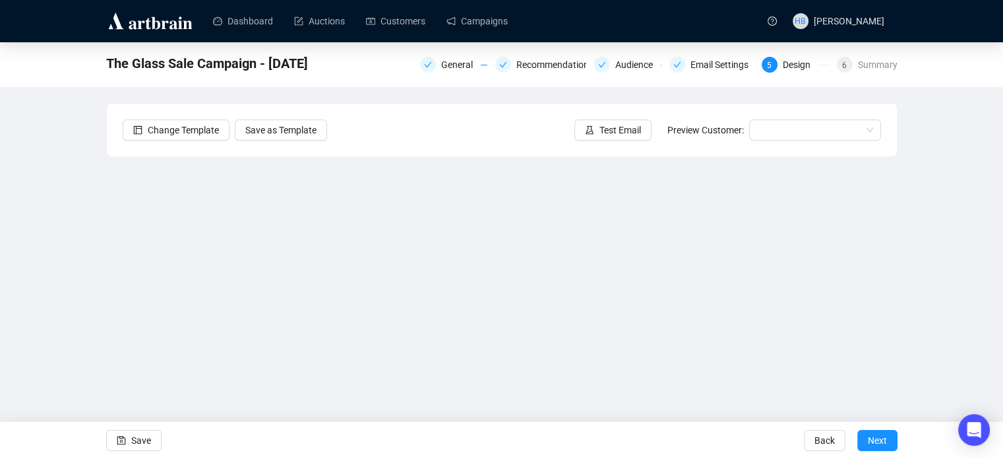
click at [80, 243] on div "The Glass Sale Campaign - October 2025 General Recommendations Audience Email S…" at bounding box center [501, 264] width 1003 height 445
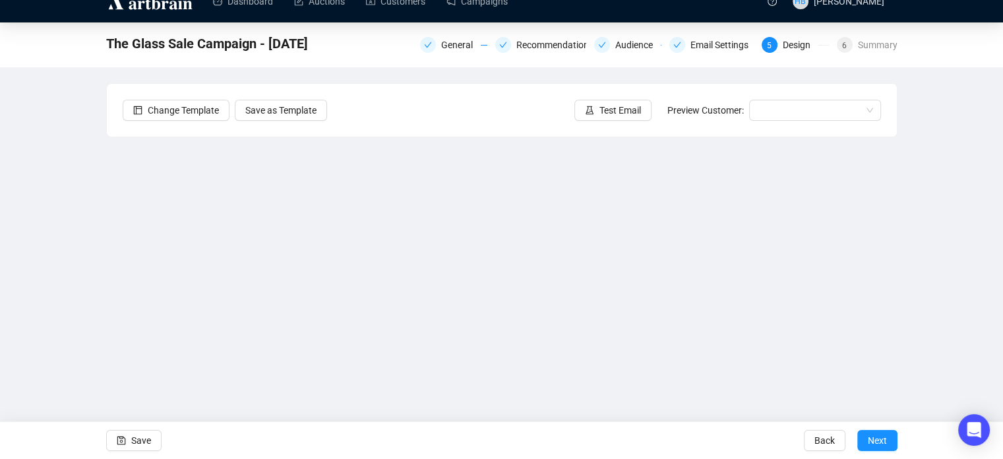
scroll to position [32, 0]
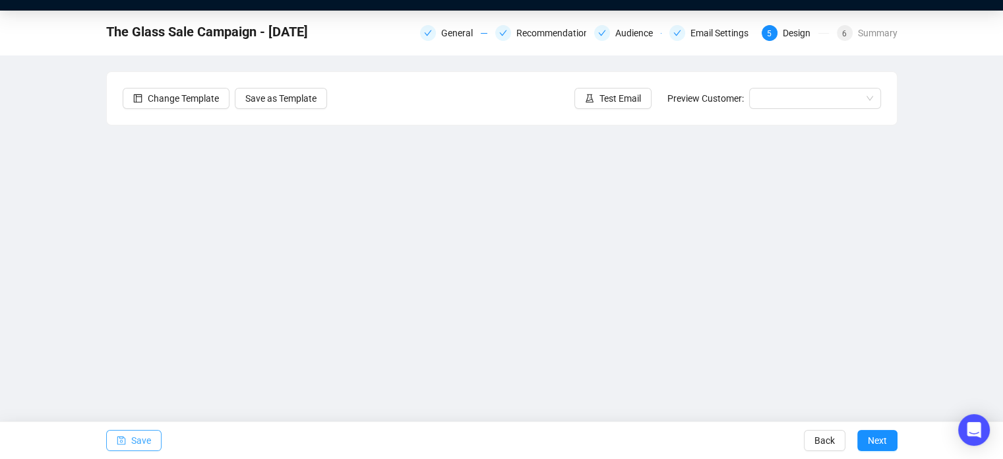
click at [125, 437] on button "Save" at bounding box center [133, 439] width 55 height 21
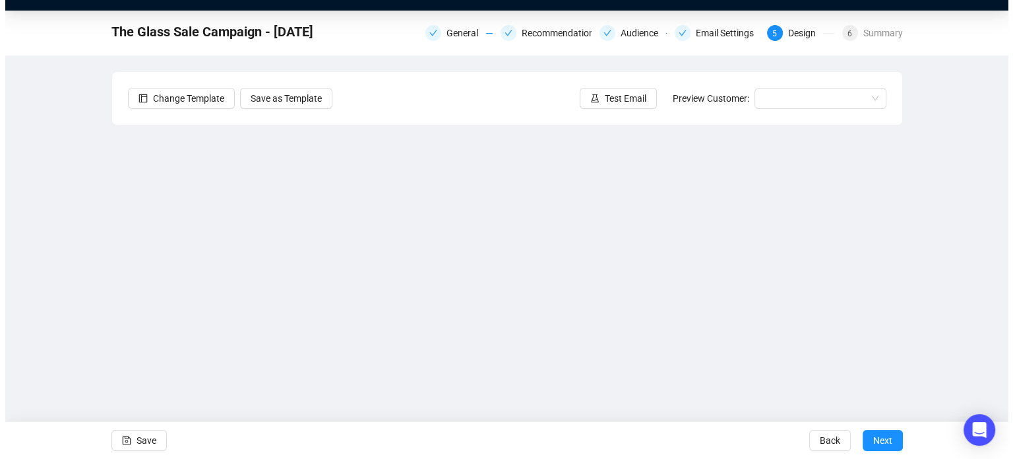
scroll to position [0, 0]
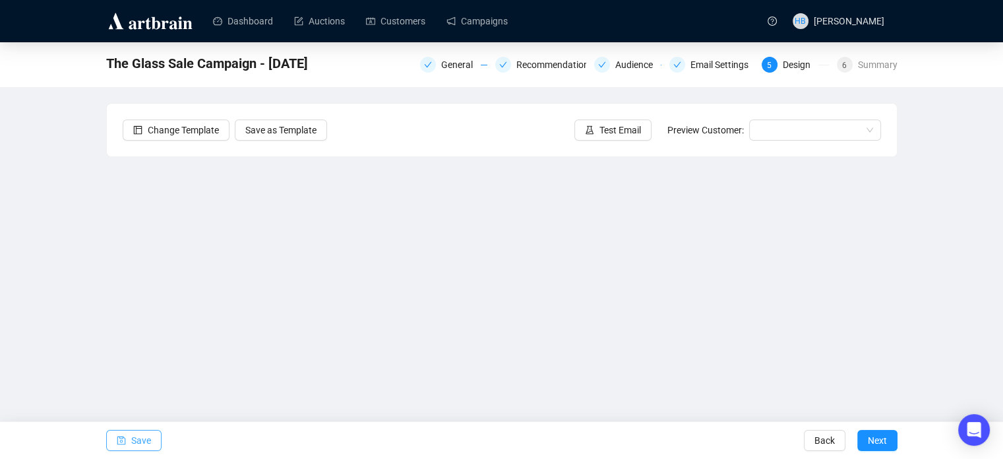
click at [144, 435] on span "Save" at bounding box center [141, 440] width 20 height 37
click at [951, 173] on div "The Glass Sale Campaign - October 2025 General Recommendations Audience Email S…" at bounding box center [501, 264] width 1003 height 445
click at [135, 443] on span "Save" at bounding box center [141, 440] width 20 height 37
click at [32, 278] on div "The Glass Sale Campaign - October 2025 General Recommendations Audience Email S…" at bounding box center [501, 264] width 1003 height 445
click at [77, 224] on div "The Glass Sale Campaign - October 2025 General Recommendations Audience Email S…" at bounding box center [501, 264] width 1003 height 445
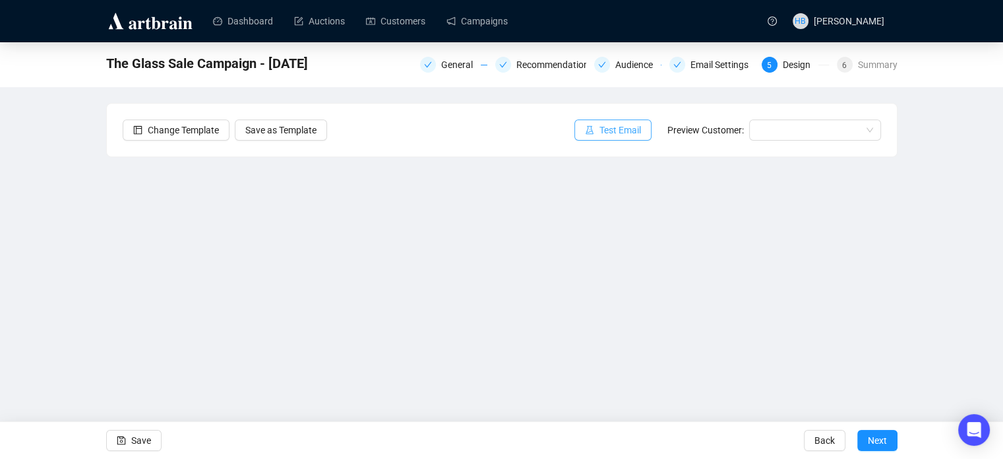
click at [591, 139] on button "Test Email" at bounding box center [613, 129] width 77 height 21
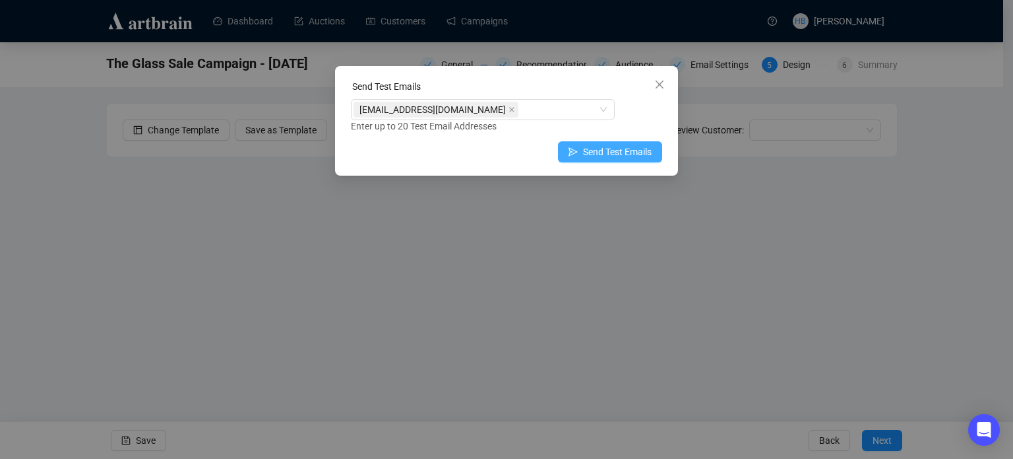
click at [611, 156] on span "Send Test Emails" at bounding box center [617, 151] width 69 height 15
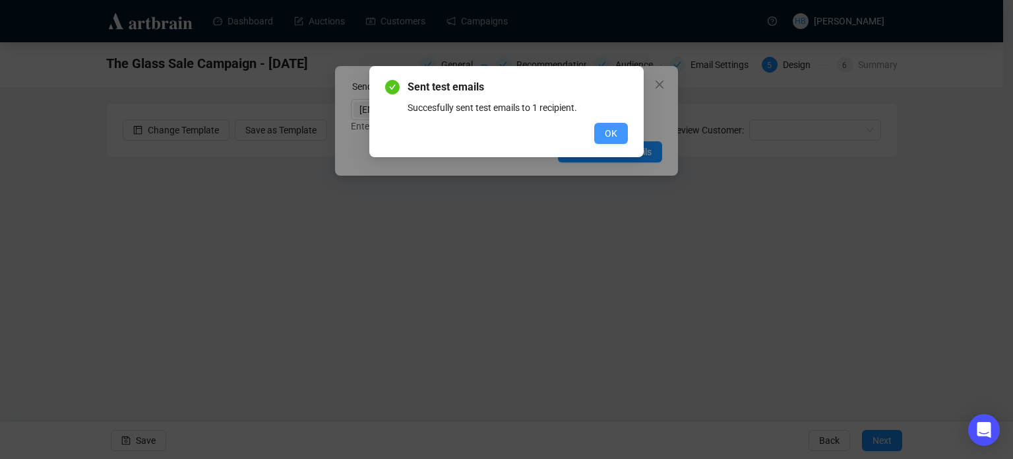
click at [612, 124] on button "OK" at bounding box center [611, 133] width 34 height 21
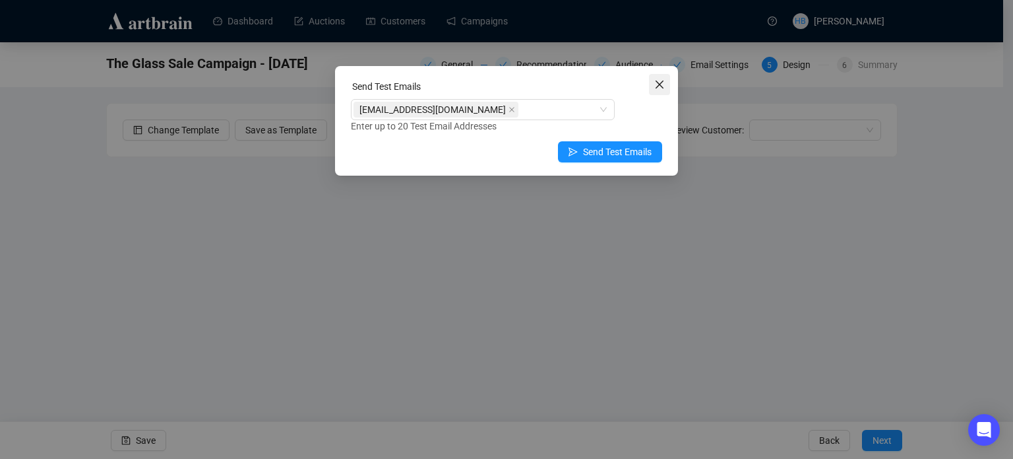
click at [665, 80] on span "Close" at bounding box center [659, 84] width 21 height 11
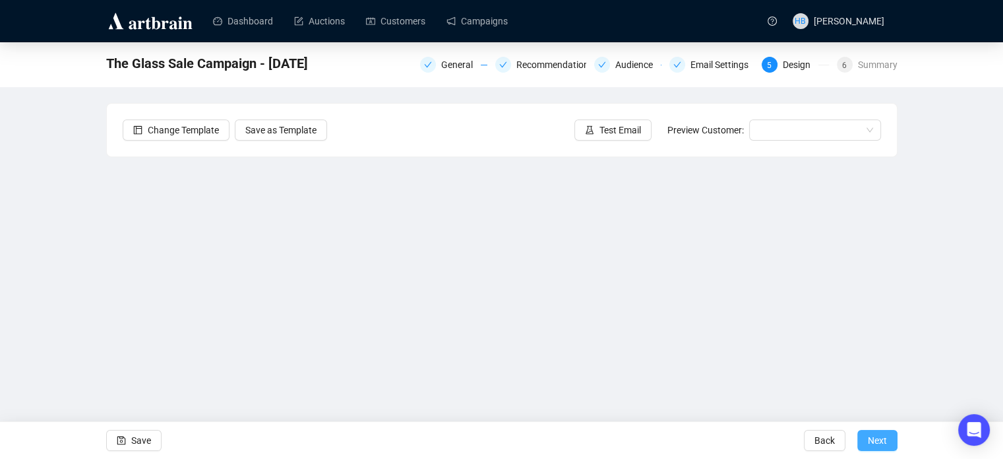
click at [881, 435] on span "Next" at bounding box center [877, 440] width 19 height 37
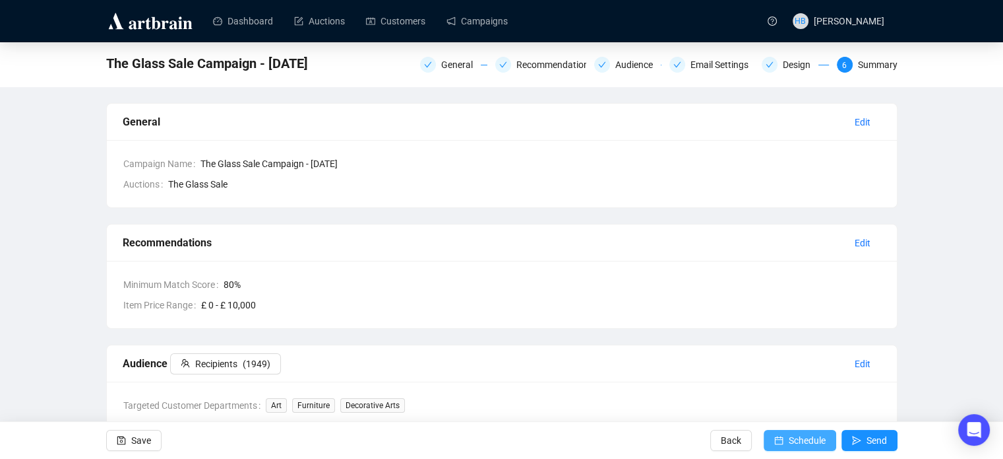
click at [810, 435] on span "Schedule" at bounding box center [807, 440] width 37 height 37
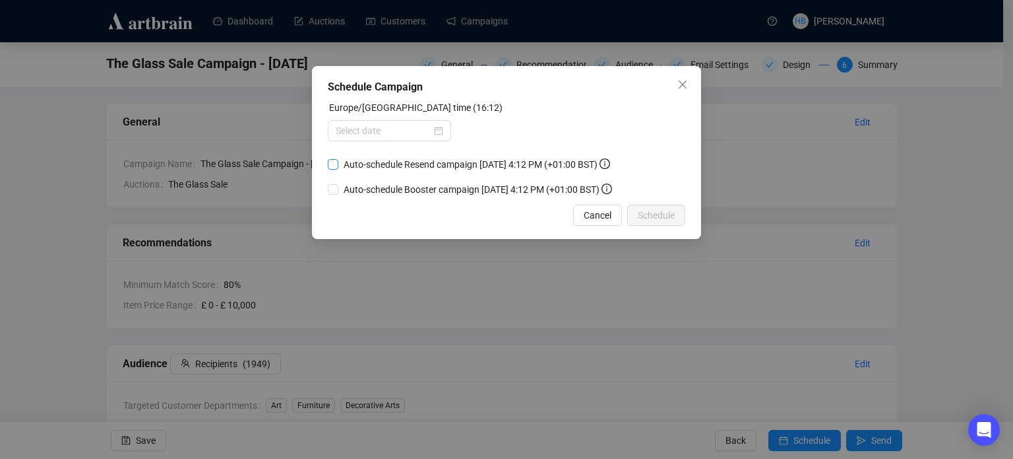
click at [486, 162] on span "Auto-schedule Resend campaign October 8, 2025 4:12 PM (+01:00 BST)" at bounding box center [476, 164] width 277 height 15
click at [338, 162] on input "Auto-schedule Resend campaign October 8, 2025 4:12 PM (+01:00 BST)" at bounding box center [333, 164] width 11 height 11
checkbox input "true"
click at [492, 184] on span "Auto-schedule Booster campaign October 10, 2025 4:12 PM (+01:00 BST)" at bounding box center [477, 189] width 279 height 15
click at [338, 184] on input "Auto-schedule Booster campaign October 10, 2025 4:12 PM (+01:00 BST)" at bounding box center [333, 189] width 11 height 11
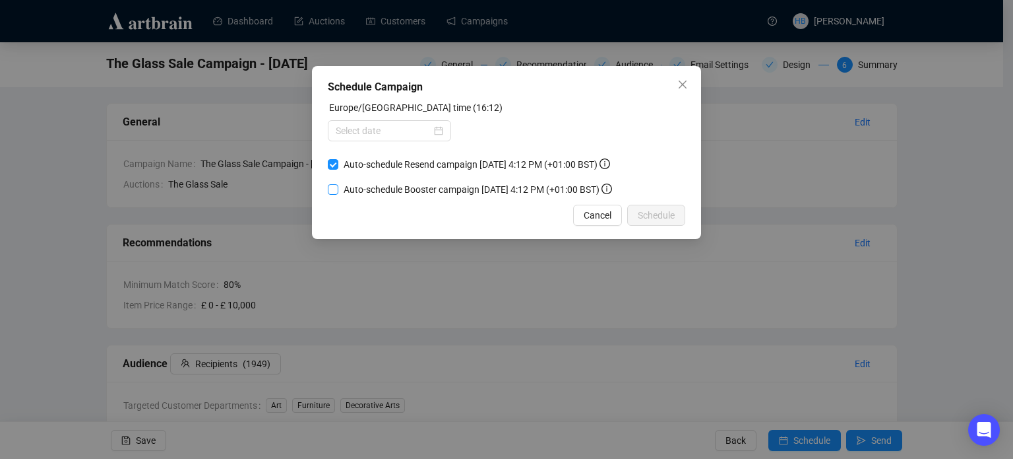
checkbox input "true"
click at [438, 128] on div at bounding box center [390, 130] width 108 height 15
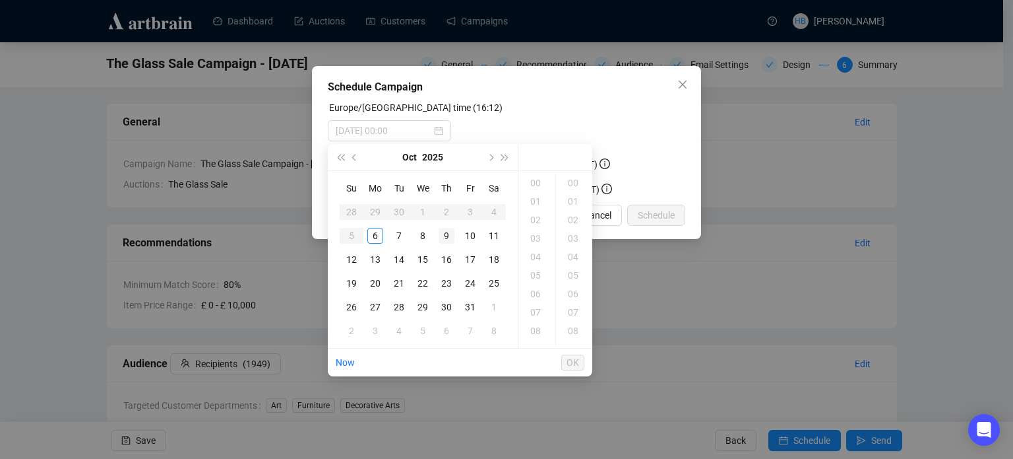
click at [451, 234] on div "9" at bounding box center [447, 236] width 16 height 16
click at [539, 298] on div "11" at bounding box center [537, 299] width 32 height 18
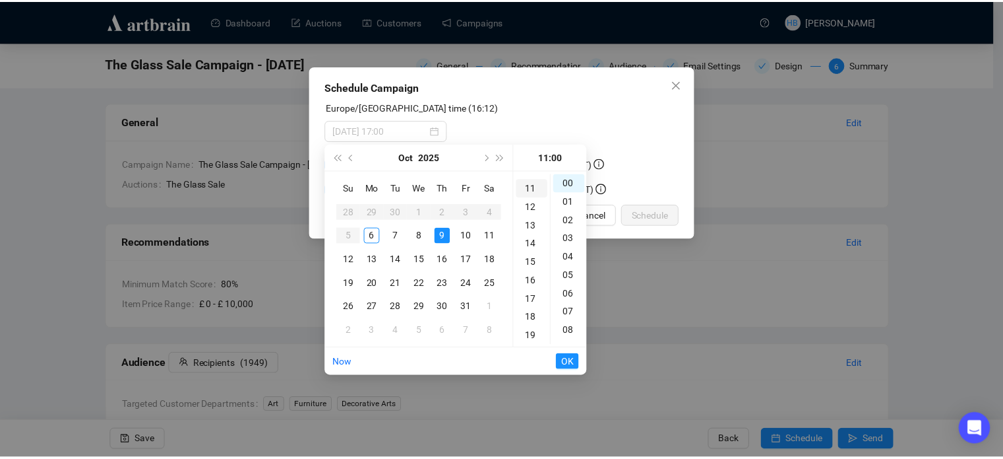
scroll to position [203, 0]
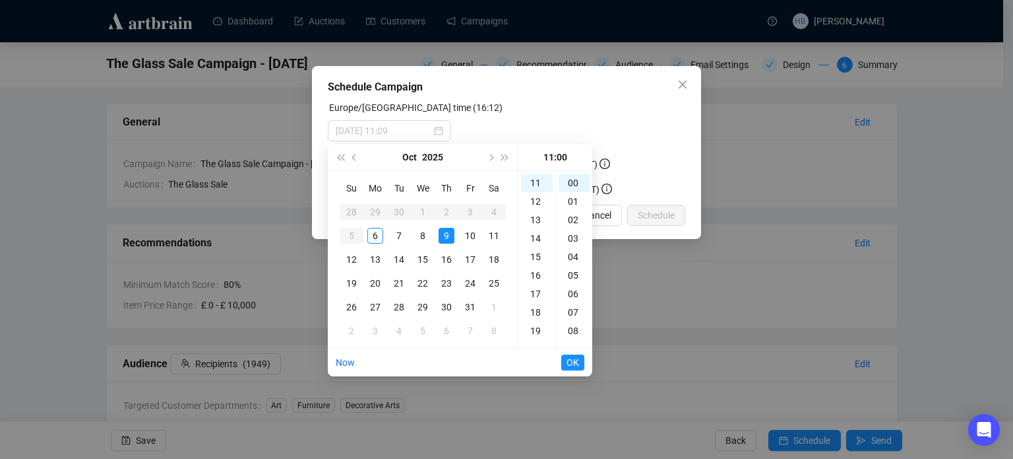
type input "2025-10-09 11:00"
click at [578, 353] on span "OK" at bounding box center [573, 362] width 13 height 25
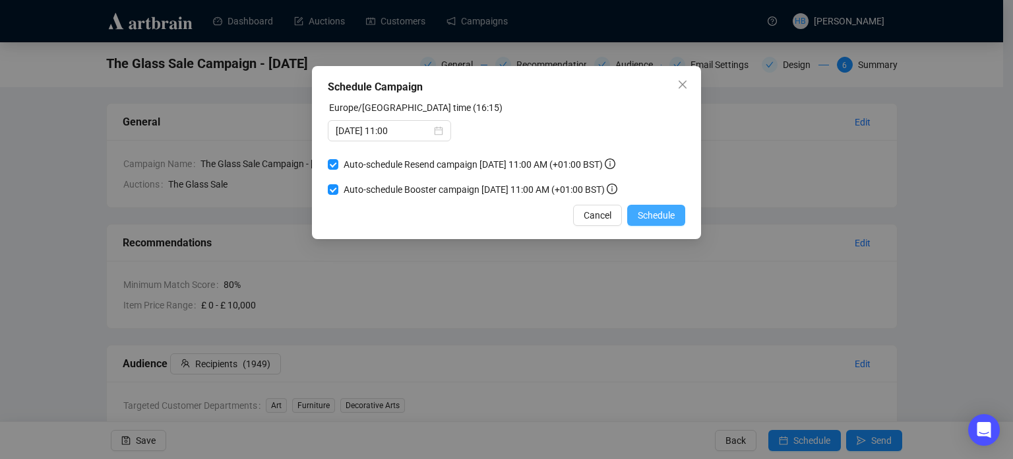
click at [655, 214] on span "Schedule" at bounding box center [656, 215] width 37 height 15
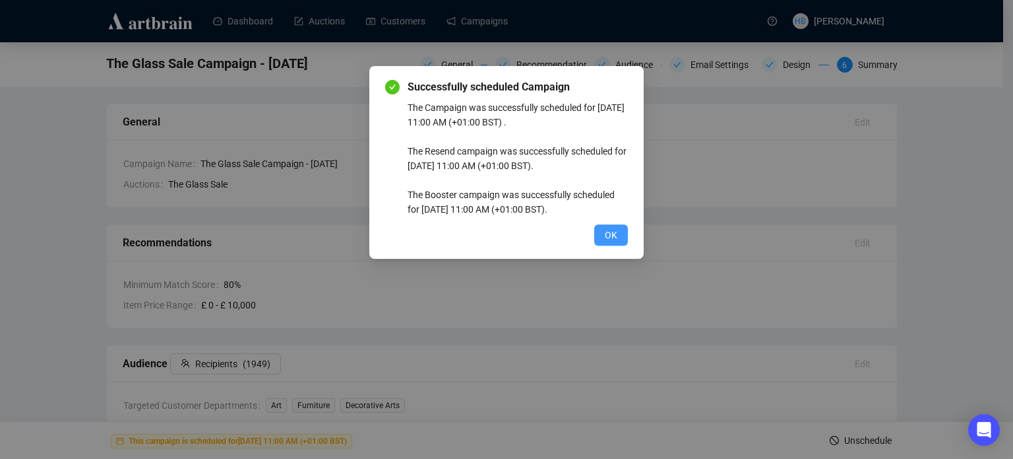
click at [610, 237] on span "OK" at bounding box center [611, 235] width 13 height 15
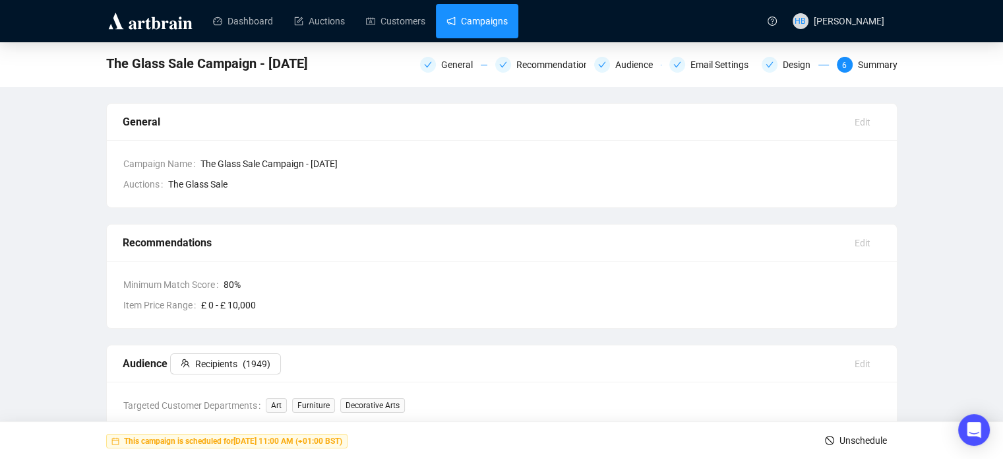
click at [491, 27] on link "Campaigns" at bounding box center [477, 21] width 61 height 34
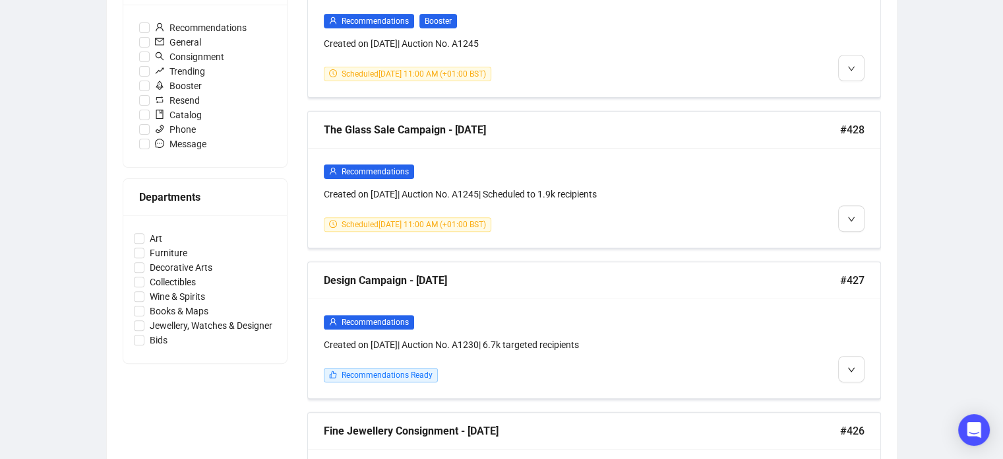
scroll to position [430, 0]
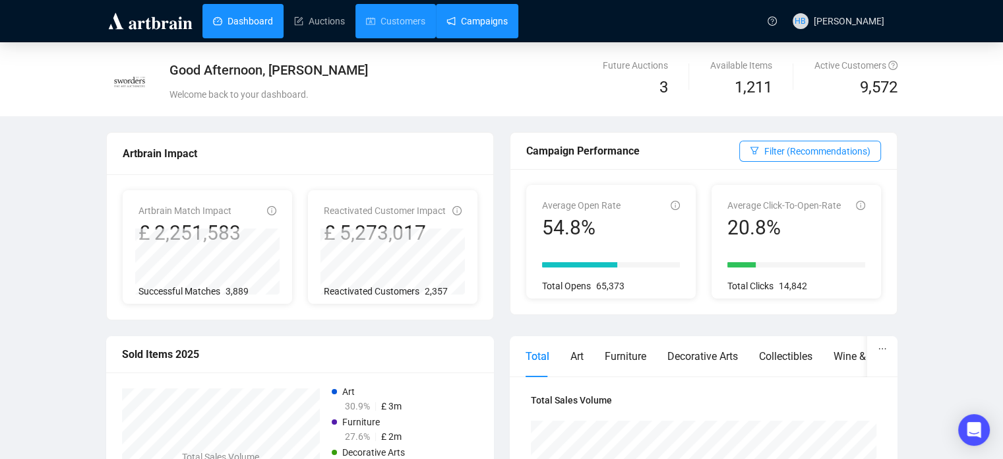
click at [457, 24] on link "Campaigns" at bounding box center [477, 21] width 61 height 34
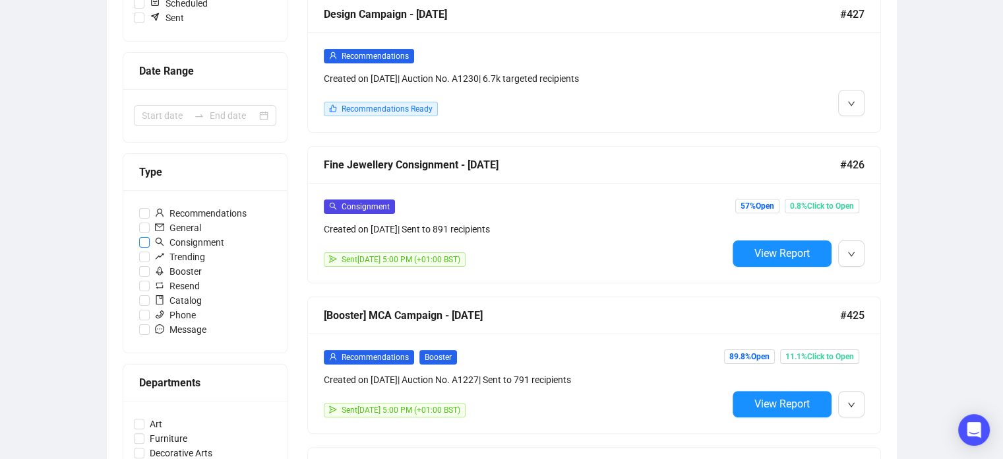
scroll to position [239, 0]
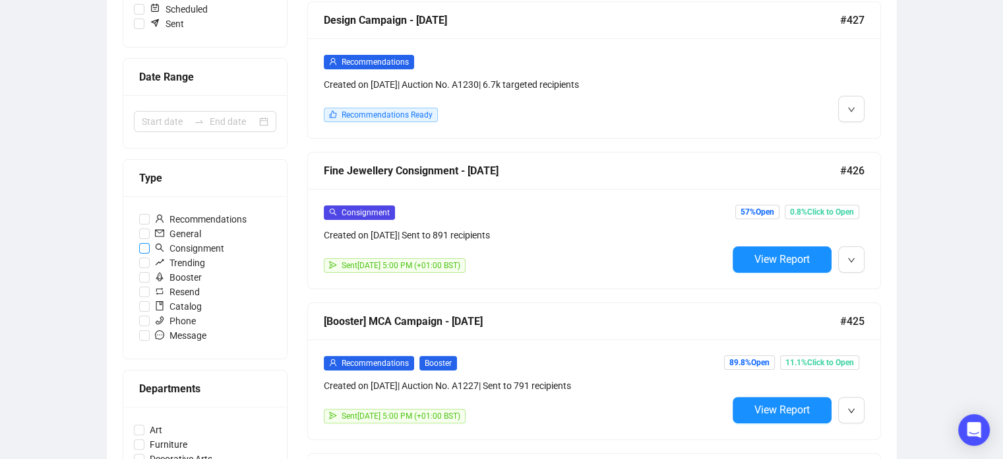
click at [201, 243] on span "Consignment" at bounding box center [190, 248] width 80 height 15
click at [150, 243] on input "Consignment" at bounding box center [144, 248] width 11 height 11
checkbox input "true"
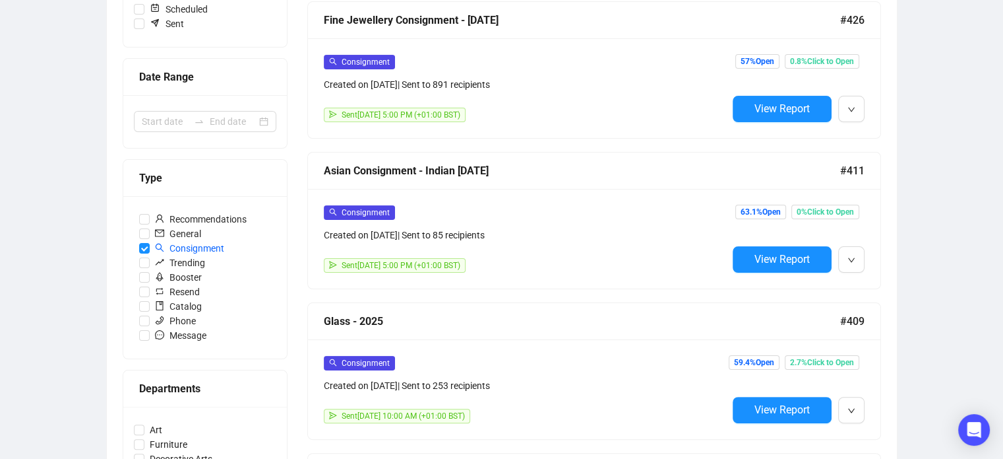
scroll to position [431, 0]
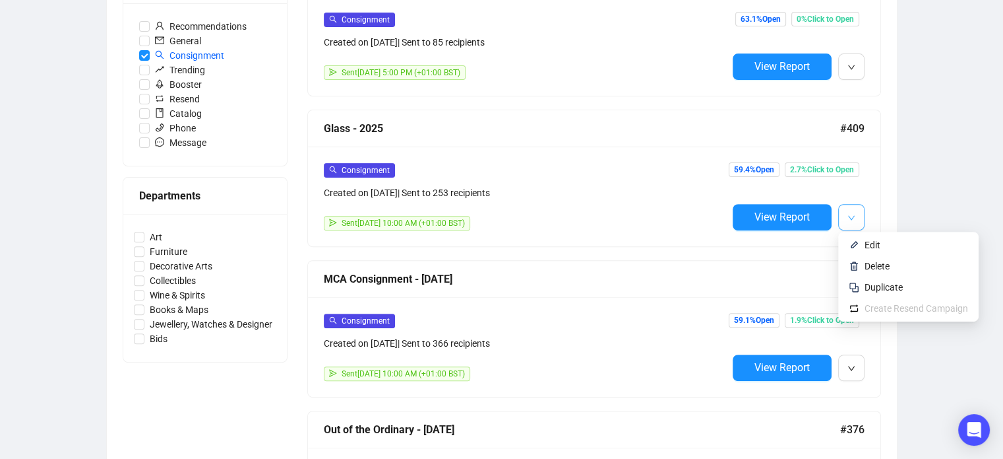
click at [861, 213] on button "button" at bounding box center [852, 217] width 26 height 26
click at [867, 242] on span "Edit" at bounding box center [873, 244] width 16 height 11
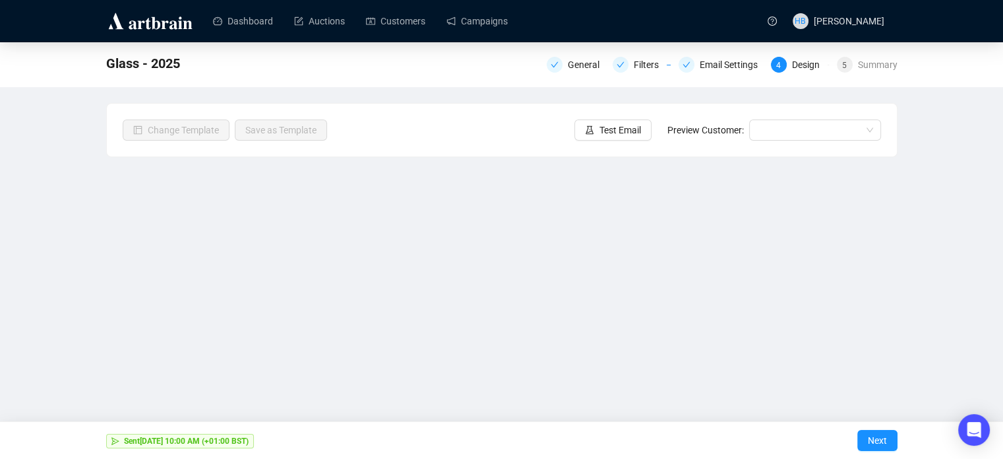
scroll to position [32, 0]
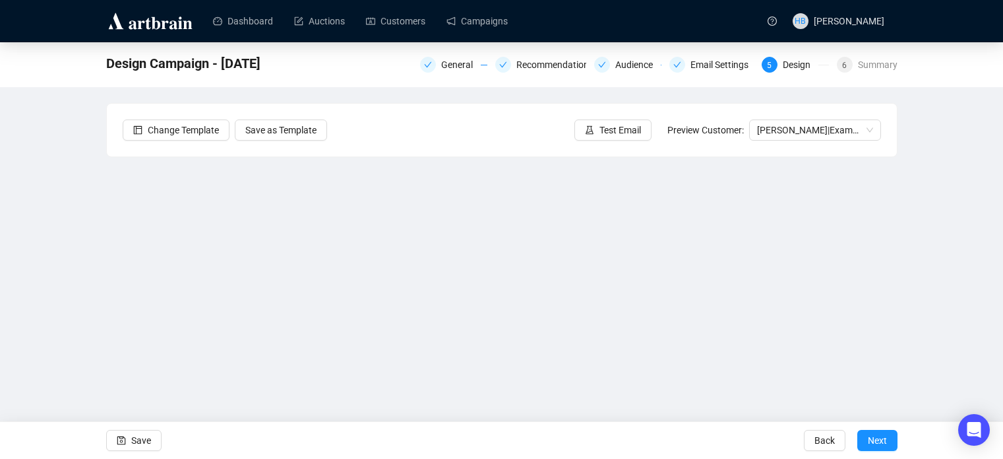
scroll to position [32, 0]
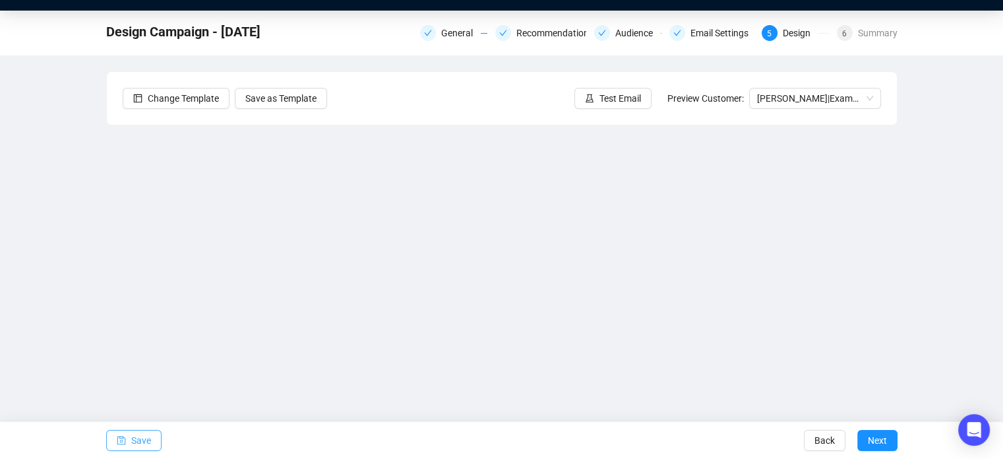
click at [131, 437] on span "Save" at bounding box center [141, 440] width 20 height 37
